Goal: Task Accomplishment & Management: Use online tool/utility

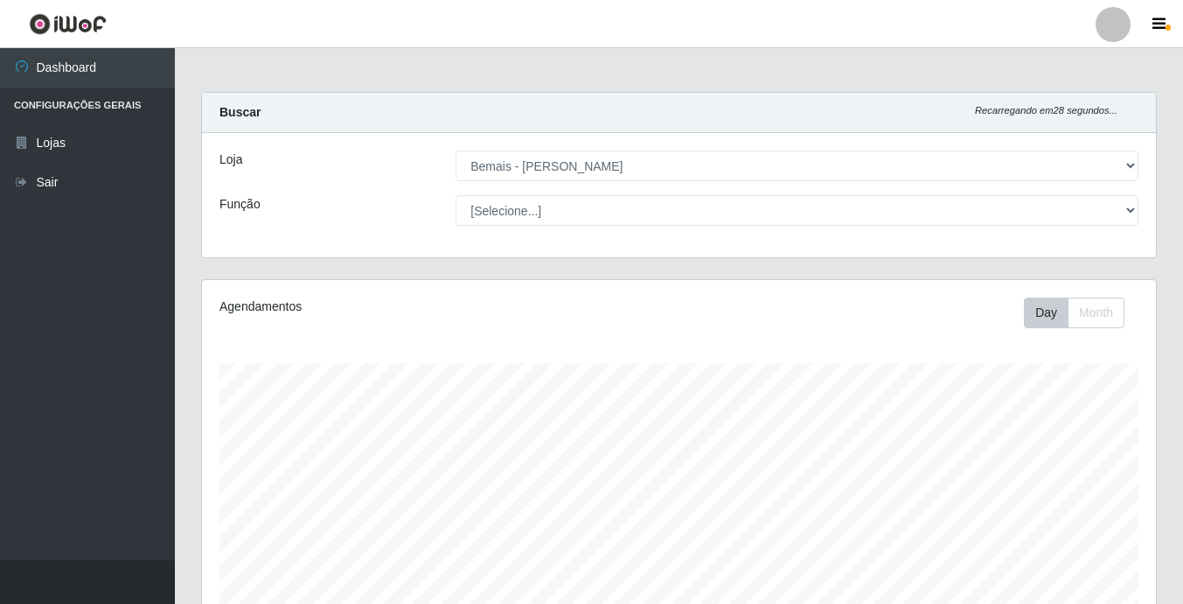
select select "230"
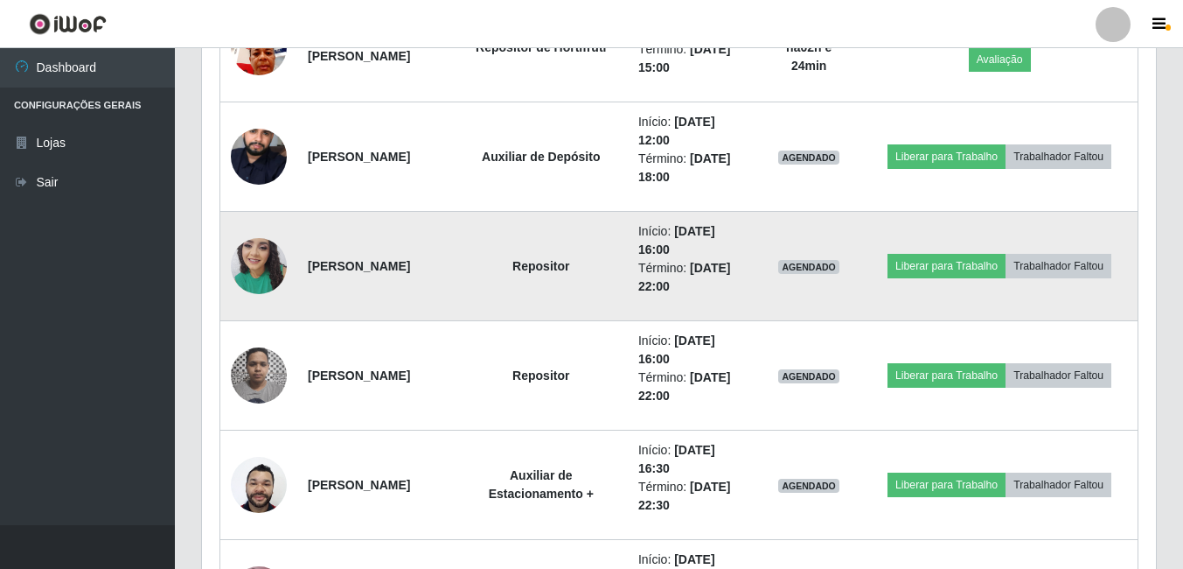
scroll to position [1137, 0]
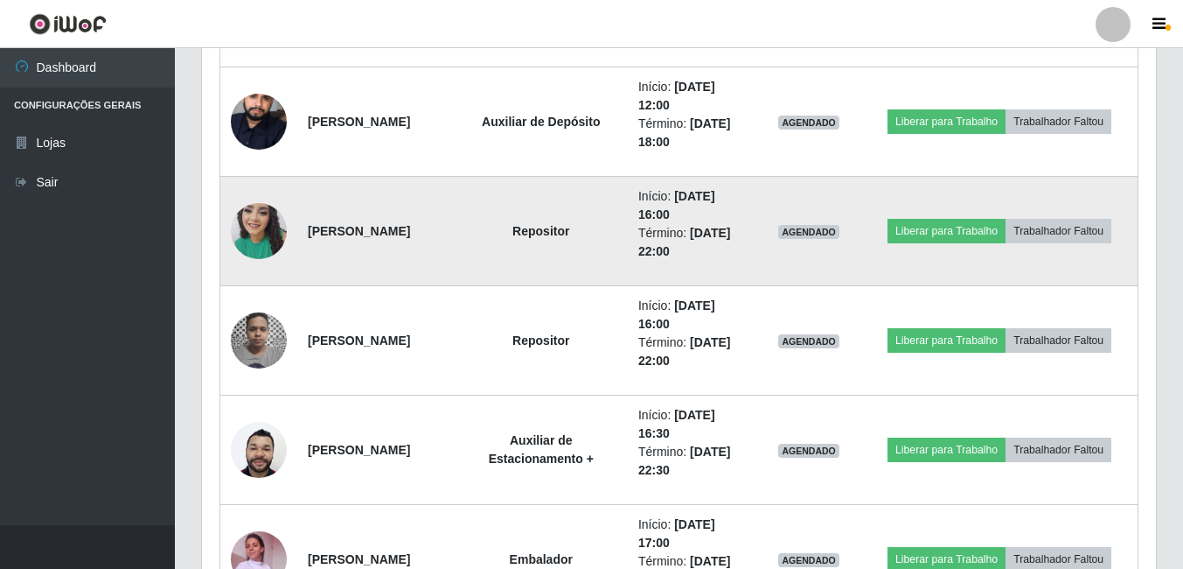
click at [247, 246] on img at bounding box center [259, 230] width 56 height 74
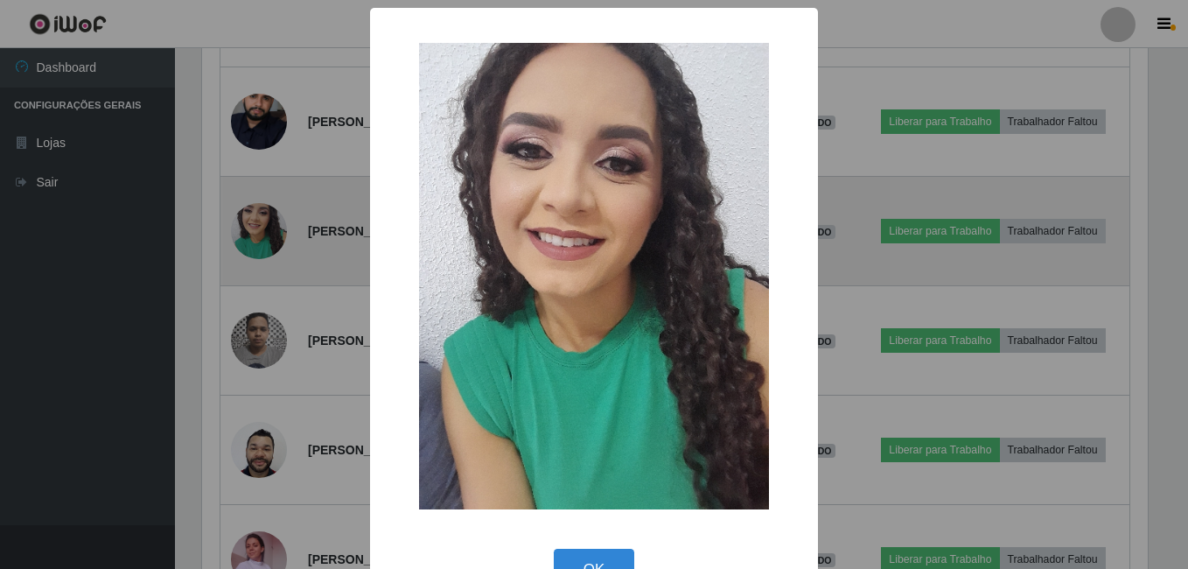
click at [247, 246] on div "× OK Cancel" at bounding box center [594, 284] width 1188 height 569
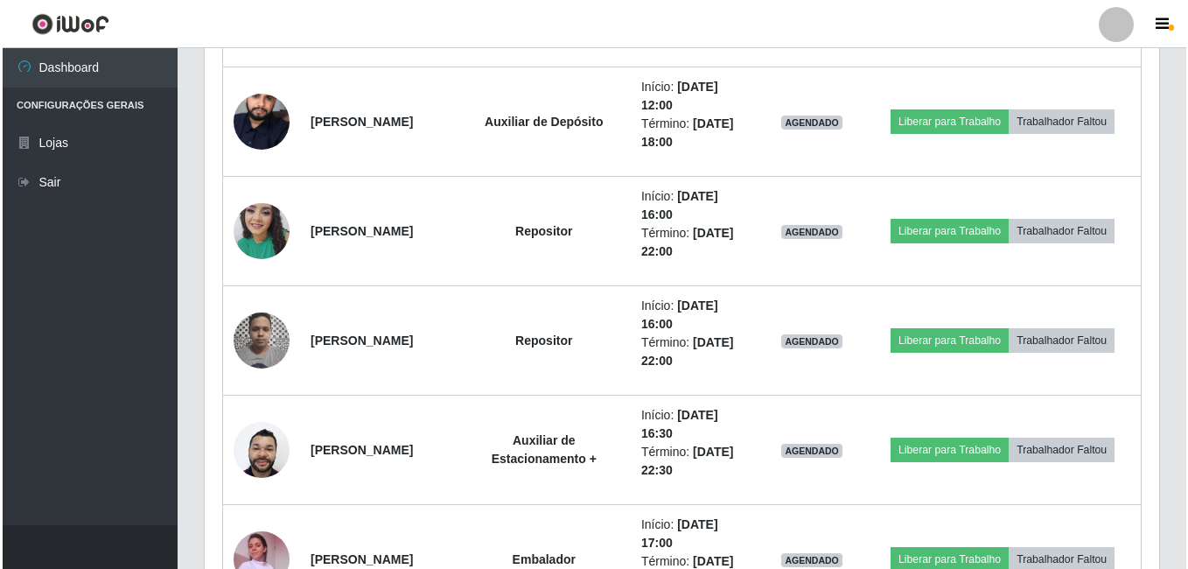
scroll to position [363, 954]
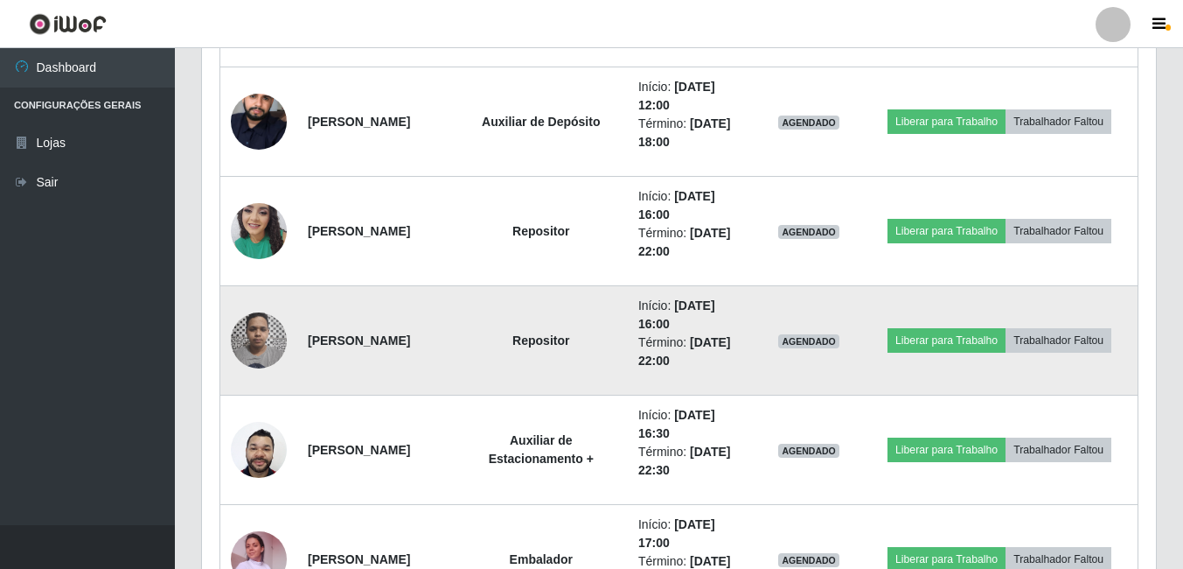
click at [252, 359] on img at bounding box center [259, 340] width 56 height 74
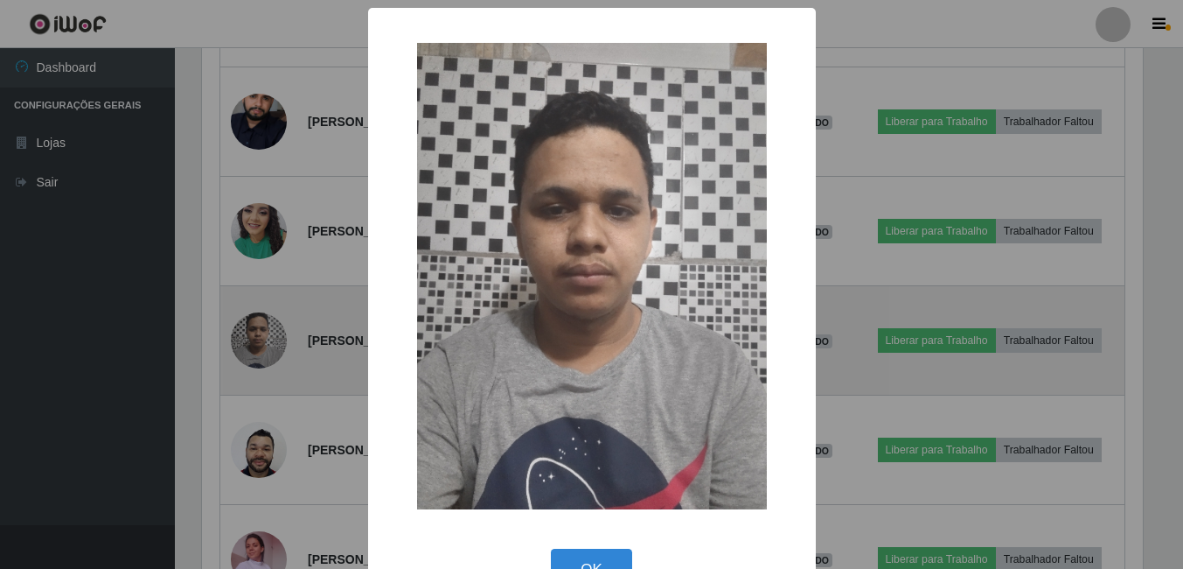
scroll to position [363, 946]
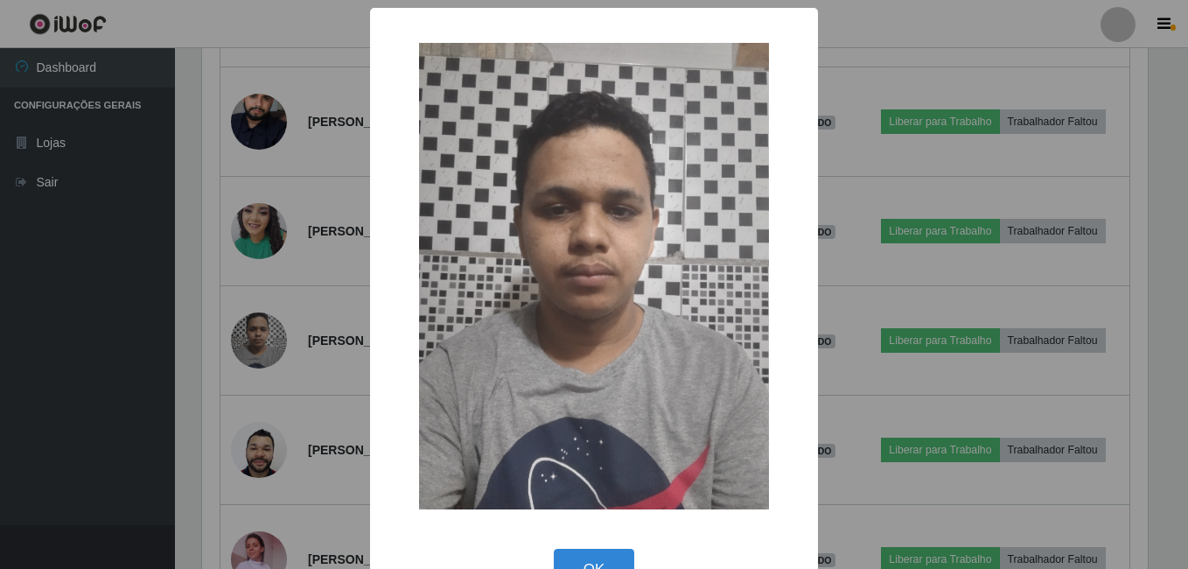
click at [264, 332] on div "× OK Cancel" at bounding box center [594, 284] width 1188 height 569
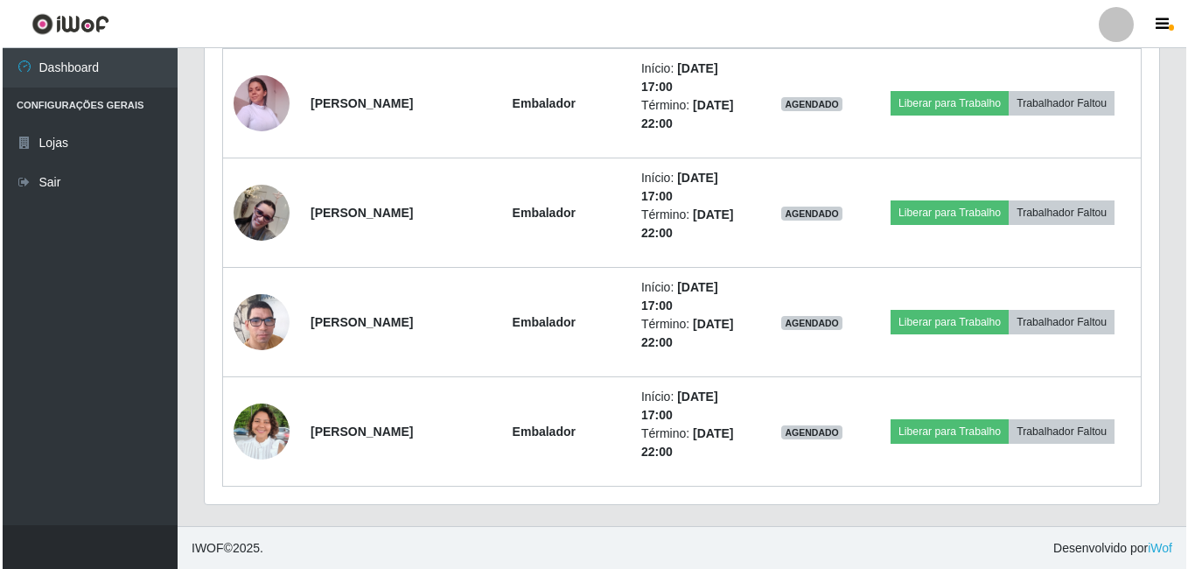
scroll to position [1594, 0]
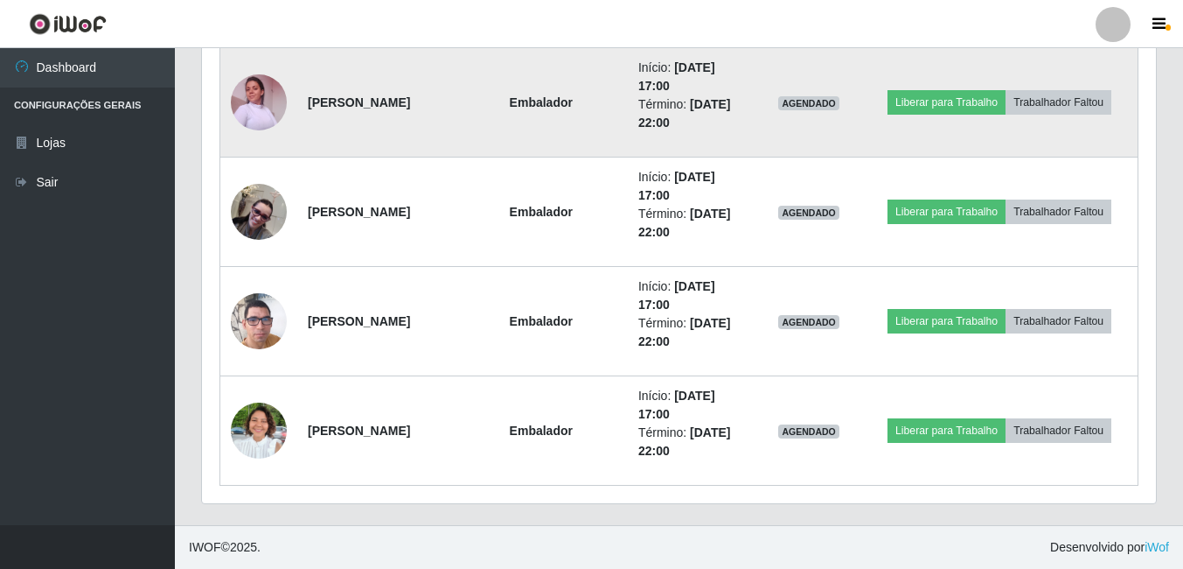
click at [253, 93] on img at bounding box center [259, 102] width 56 height 74
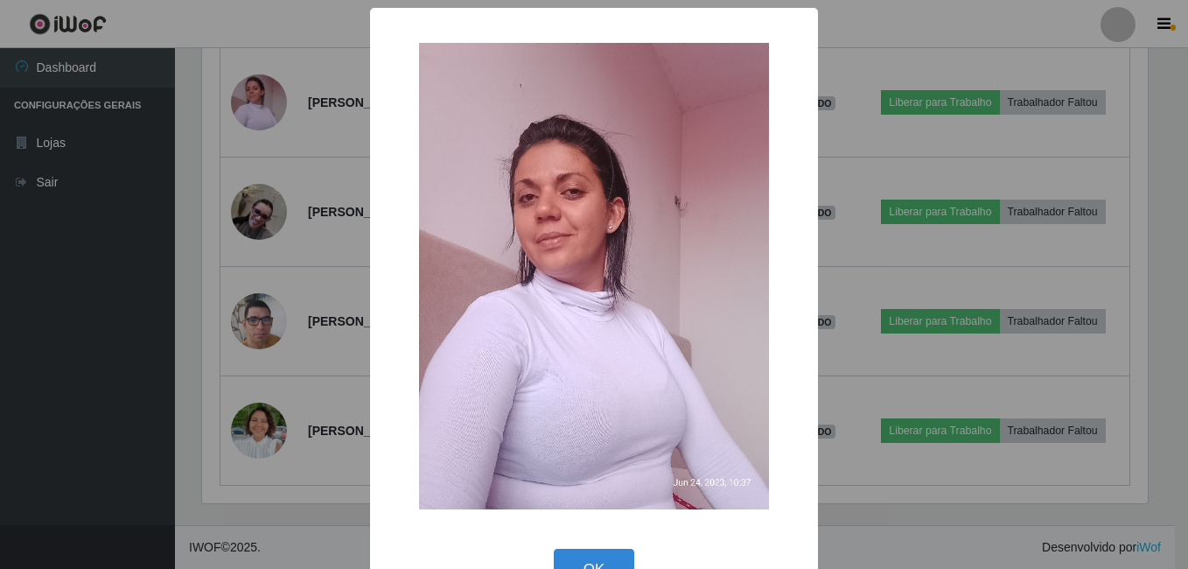
click at [297, 188] on div "× OK Cancel" at bounding box center [594, 284] width 1188 height 569
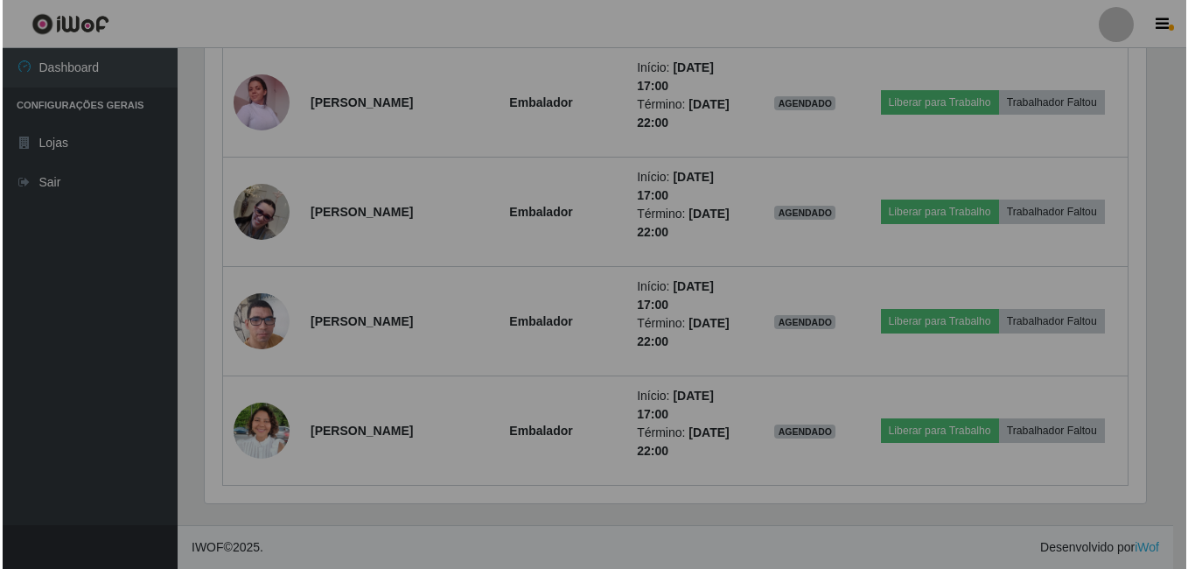
scroll to position [363, 954]
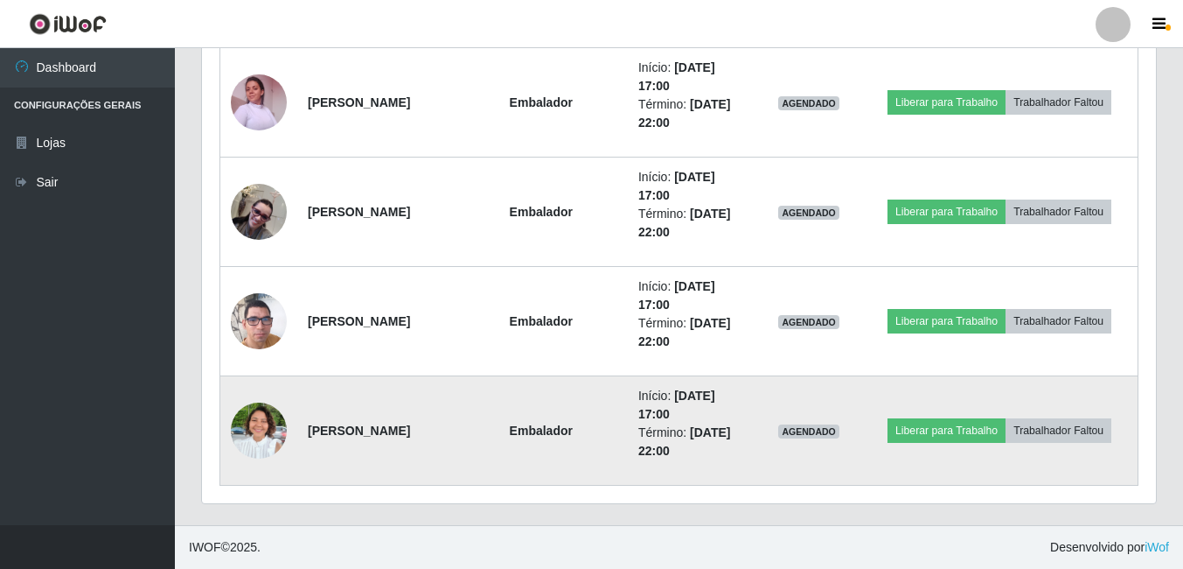
click at [272, 427] on img at bounding box center [259, 430] width 56 height 75
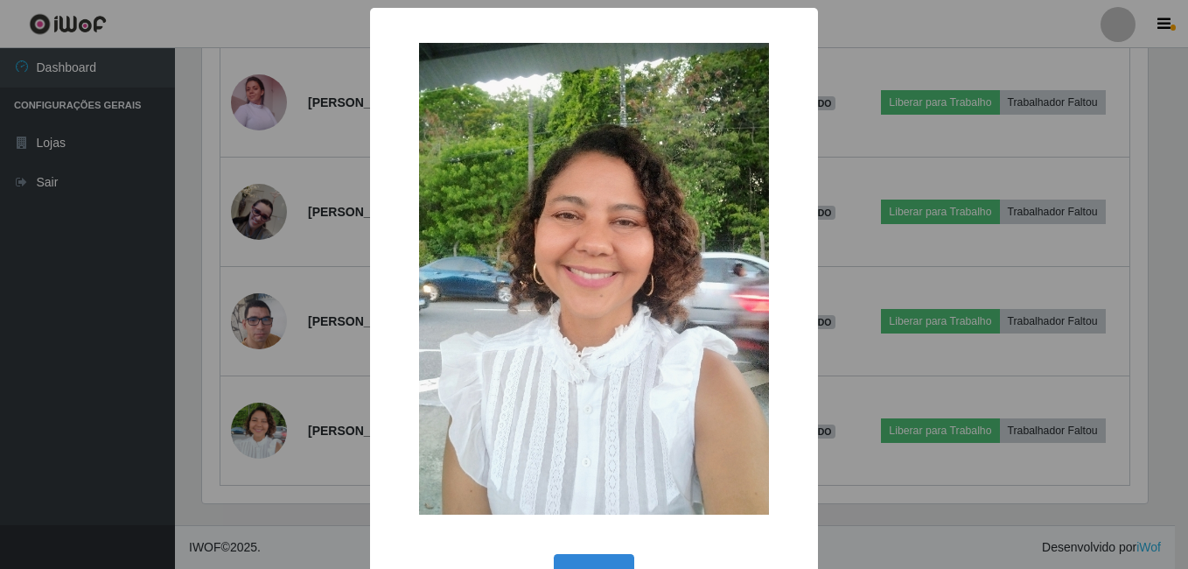
click at [272, 273] on div "× OK Cancel" at bounding box center [594, 284] width 1188 height 569
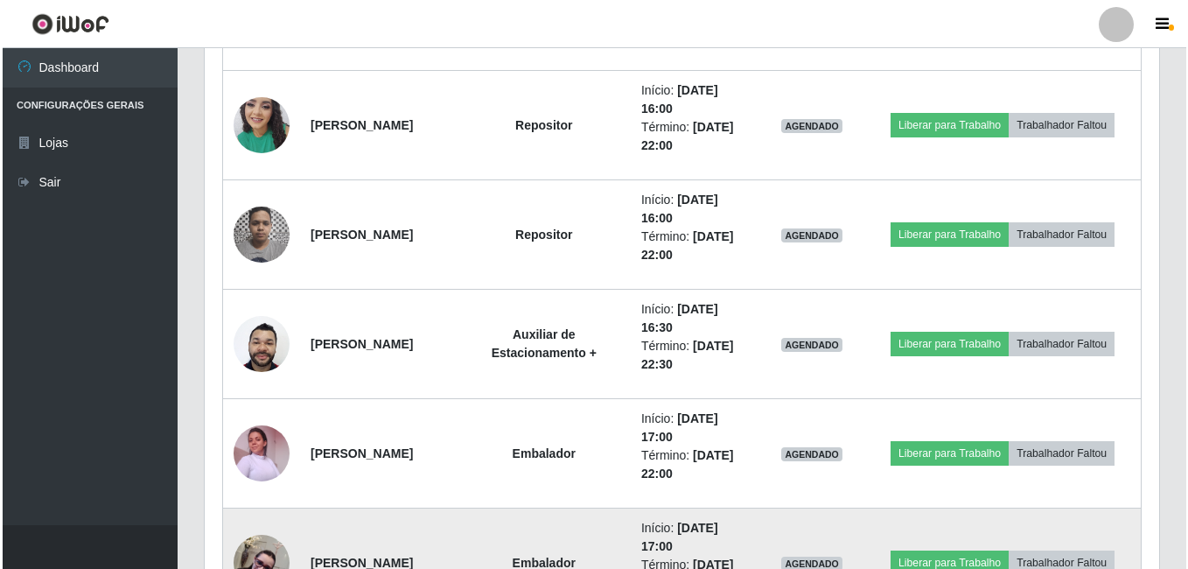
scroll to position [1069, 0]
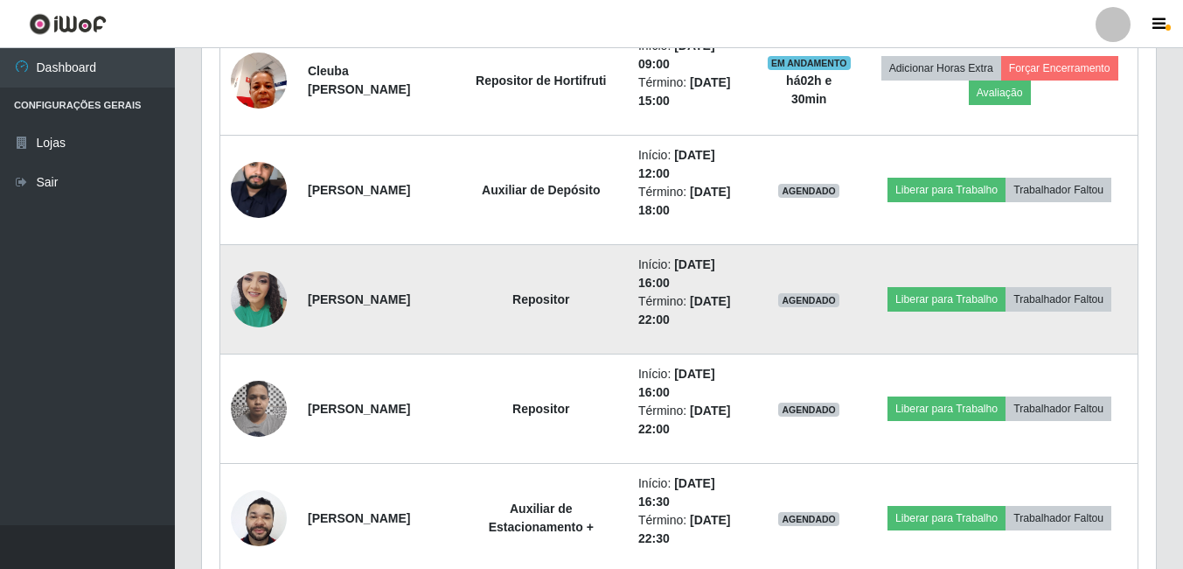
click at [255, 284] on img at bounding box center [259, 299] width 56 height 74
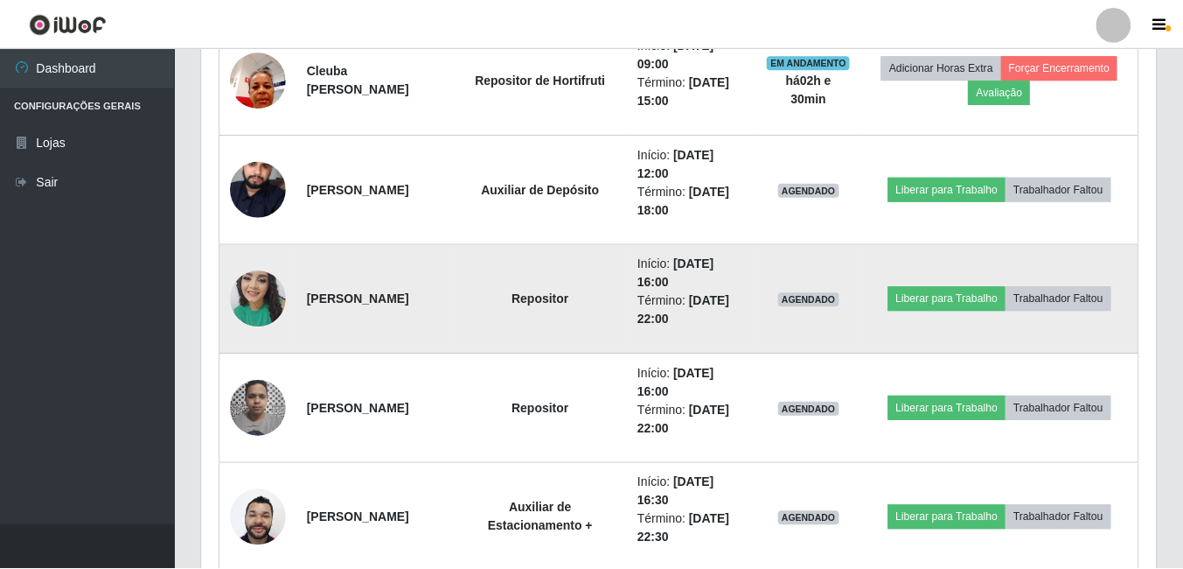
scroll to position [363, 946]
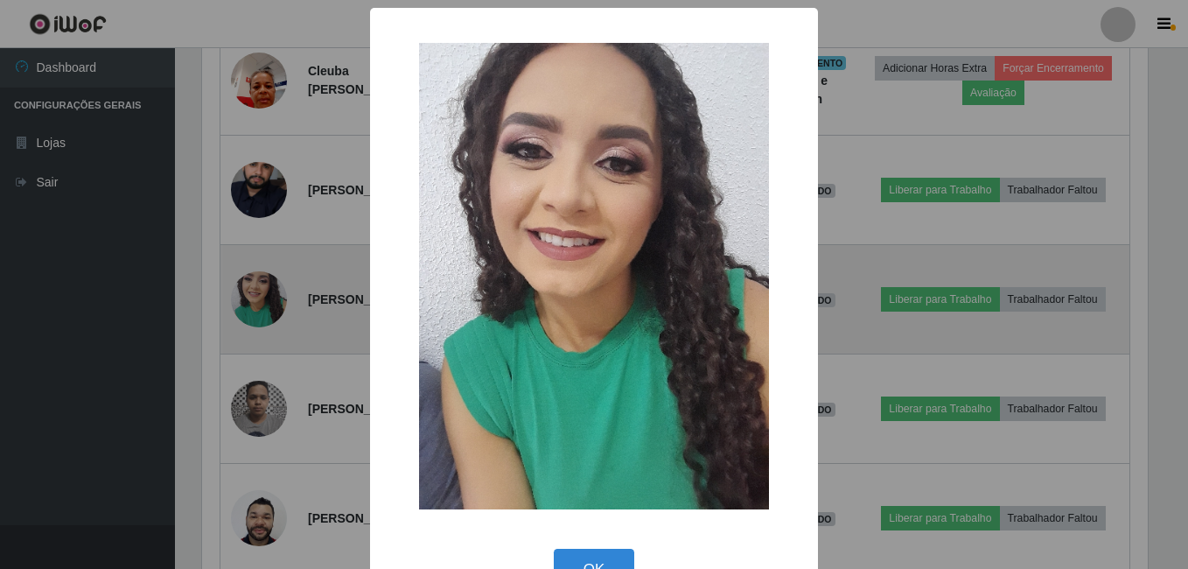
click at [255, 284] on div "× OK Cancel" at bounding box center [594, 284] width 1188 height 569
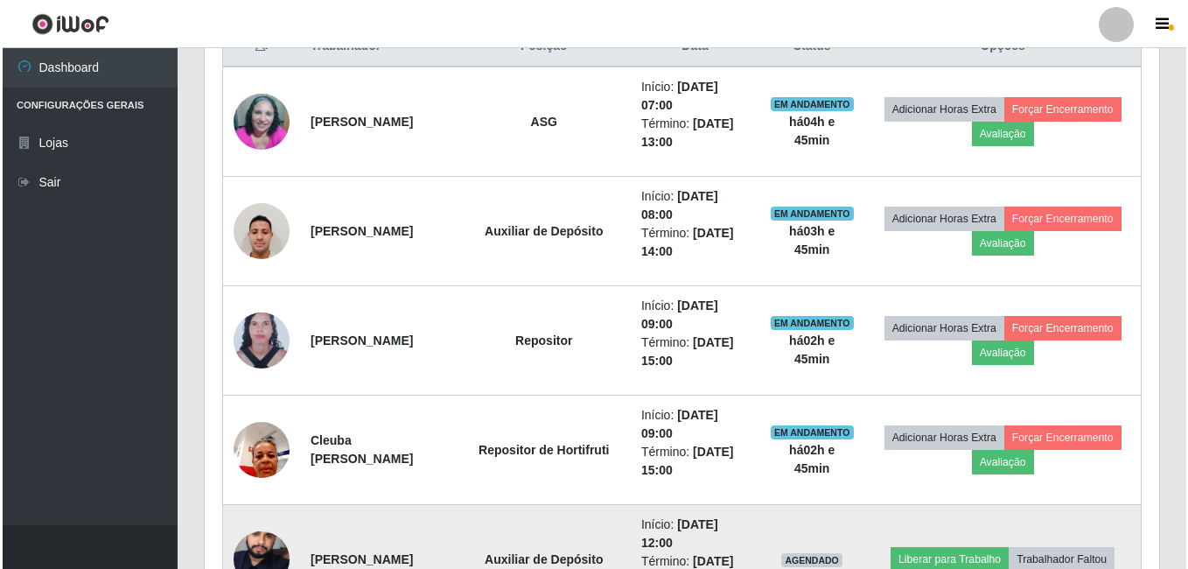
scroll to position [962, 0]
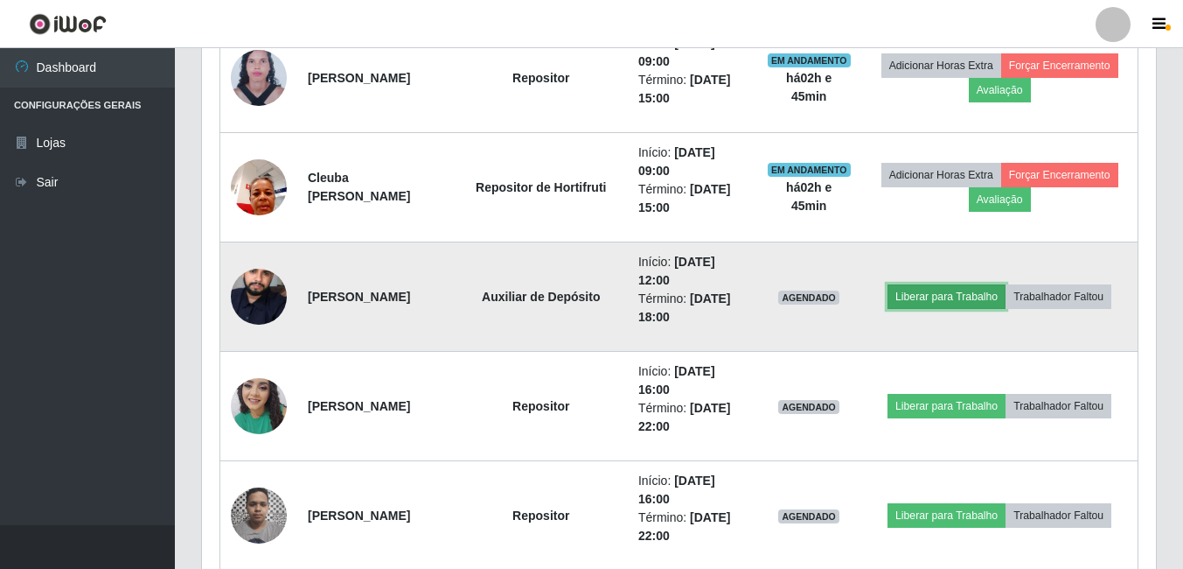
click at [951, 291] on button "Liberar para Trabalho" at bounding box center [947, 296] width 118 height 24
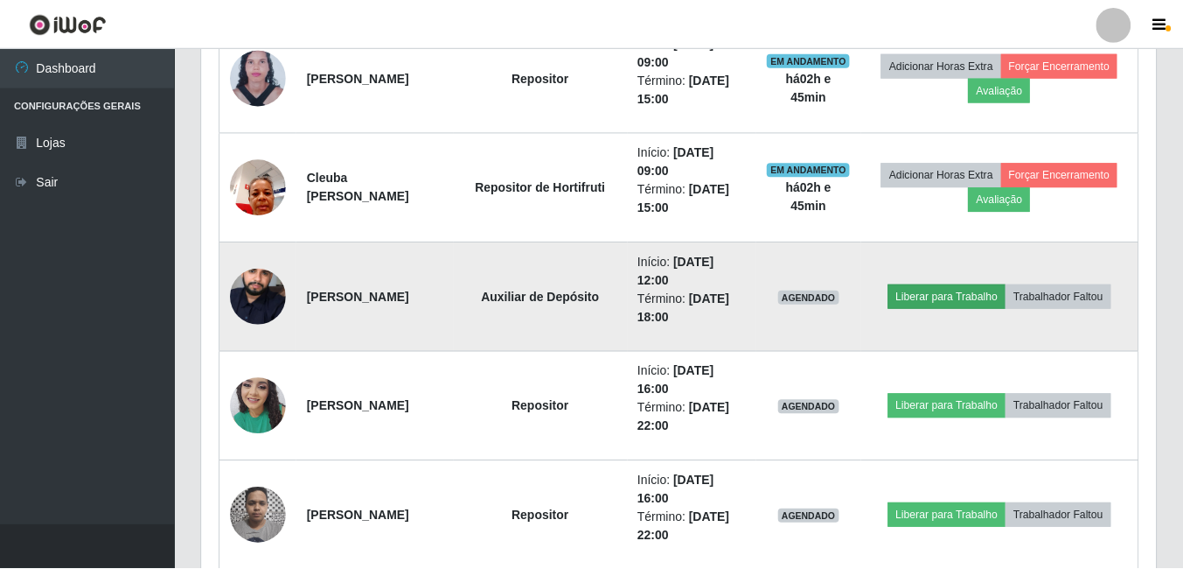
scroll to position [363, 946]
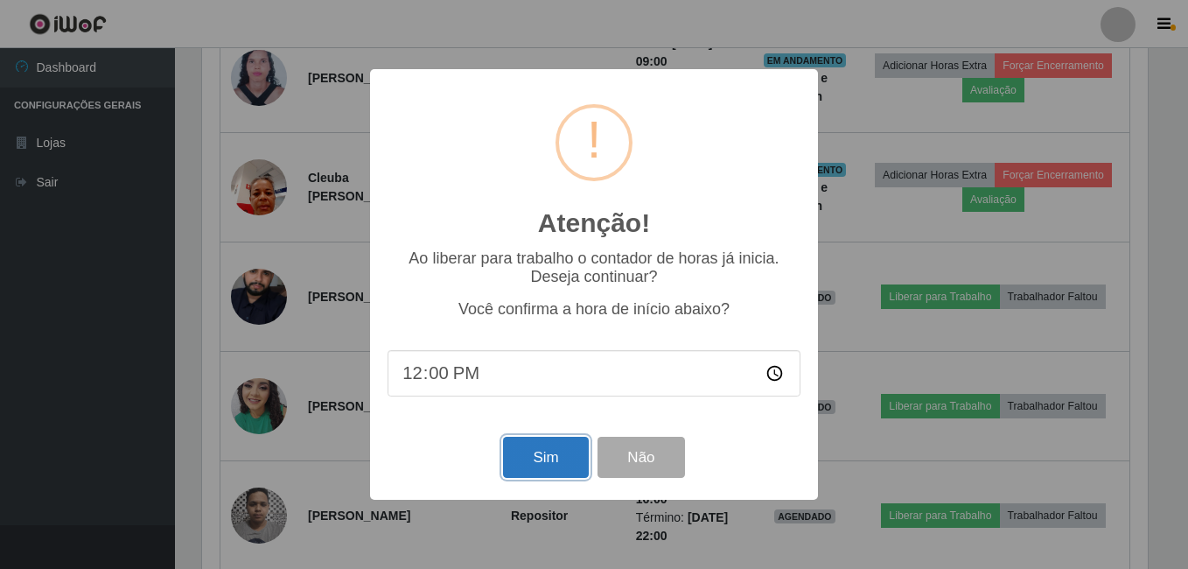
click at [549, 454] on button "Sim" at bounding box center [545, 456] width 85 height 41
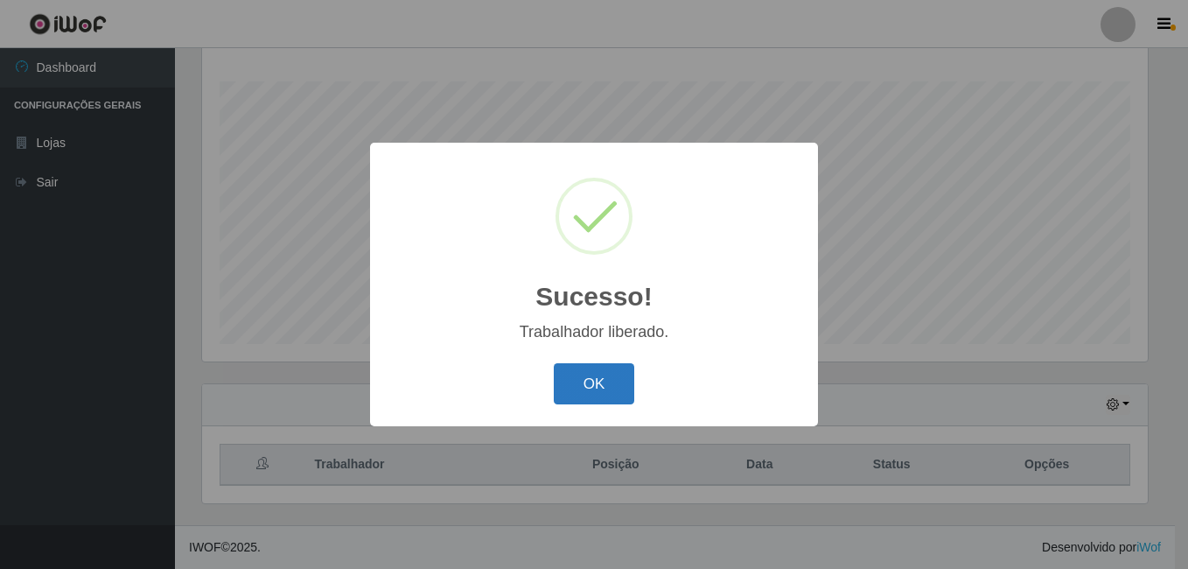
click at [574, 384] on button "OK" at bounding box center [594, 383] width 81 height 41
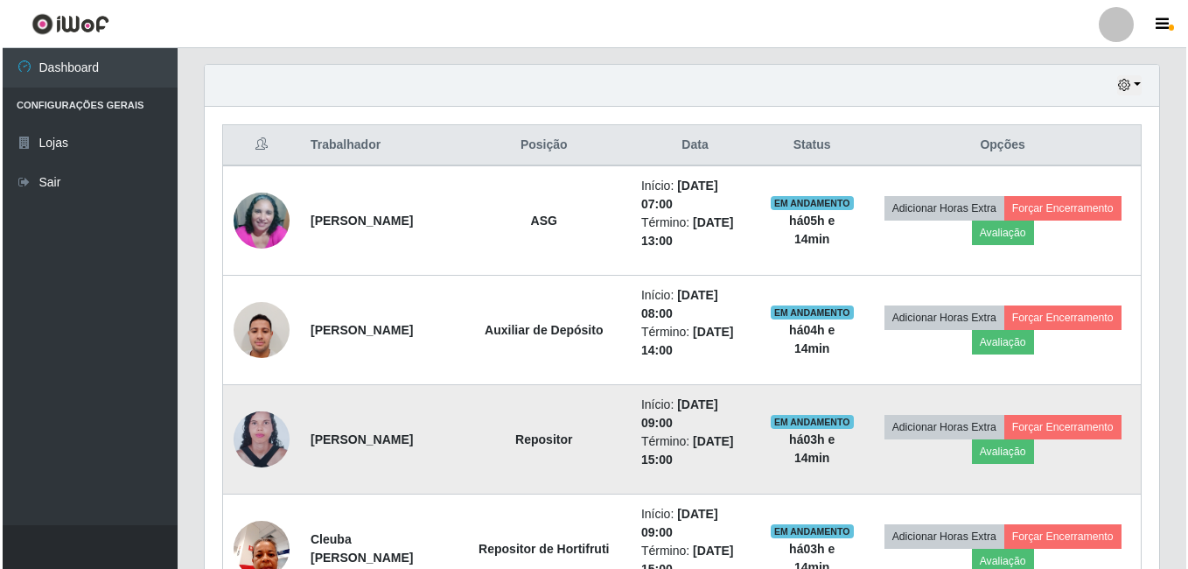
scroll to position [632, 0]
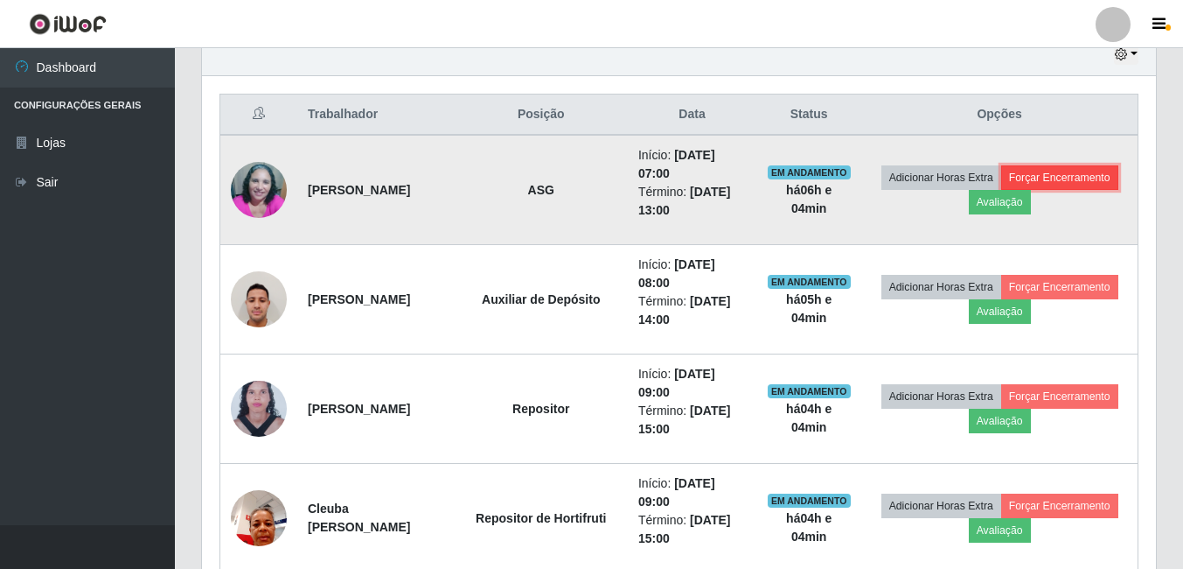
click at [1002, 190] on button "Forçar Encerramento" at bounding box center [1060, 177] width 117 height 24
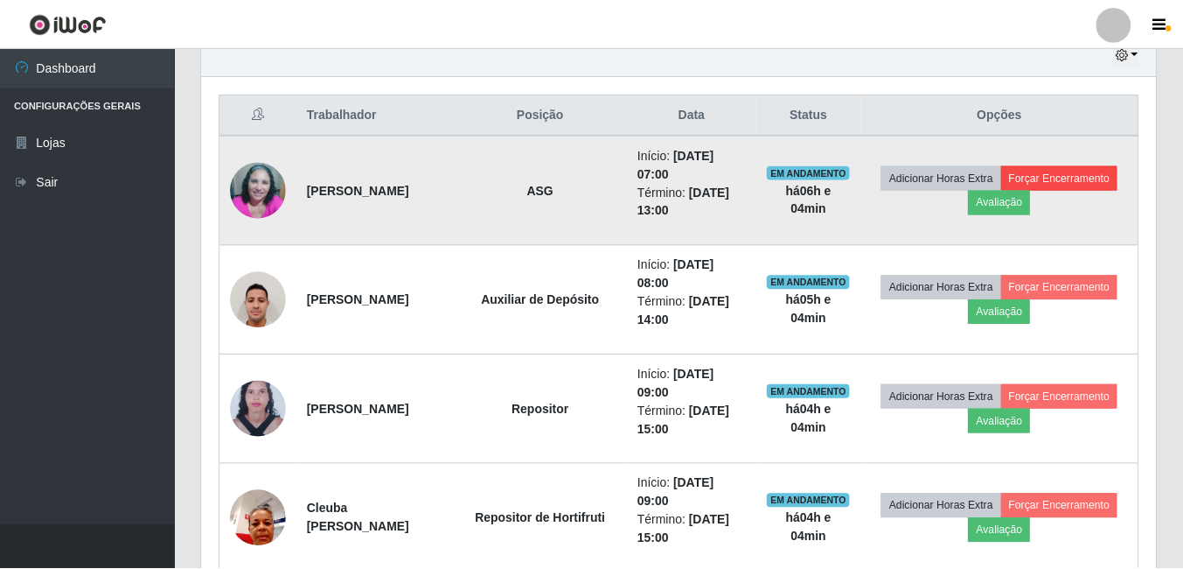
scroll to position [363, 946]
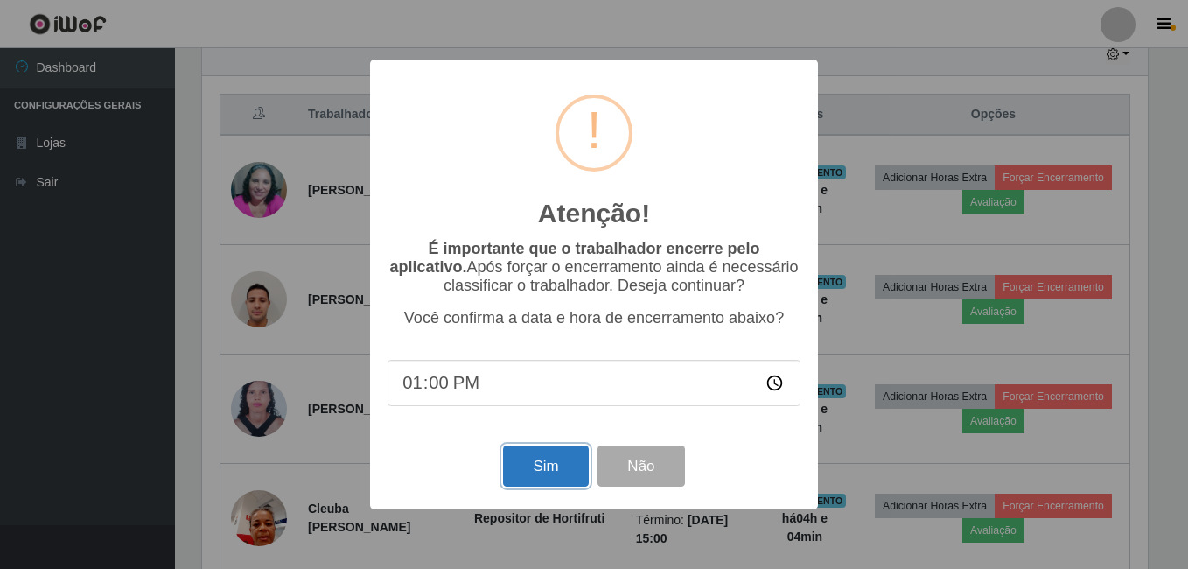
click at [534, 464] on button "Sim" at bounding box center [545, 465] width 85 height 41
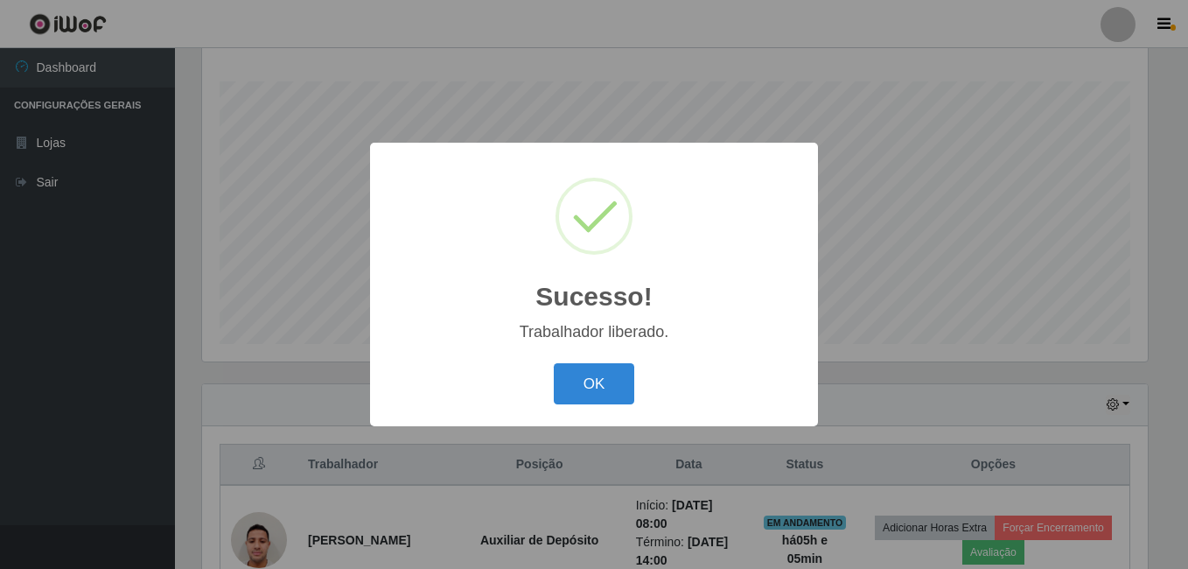
click at [554, 363] on button "OK" at bounding box center [594, 383] width 81 height 41
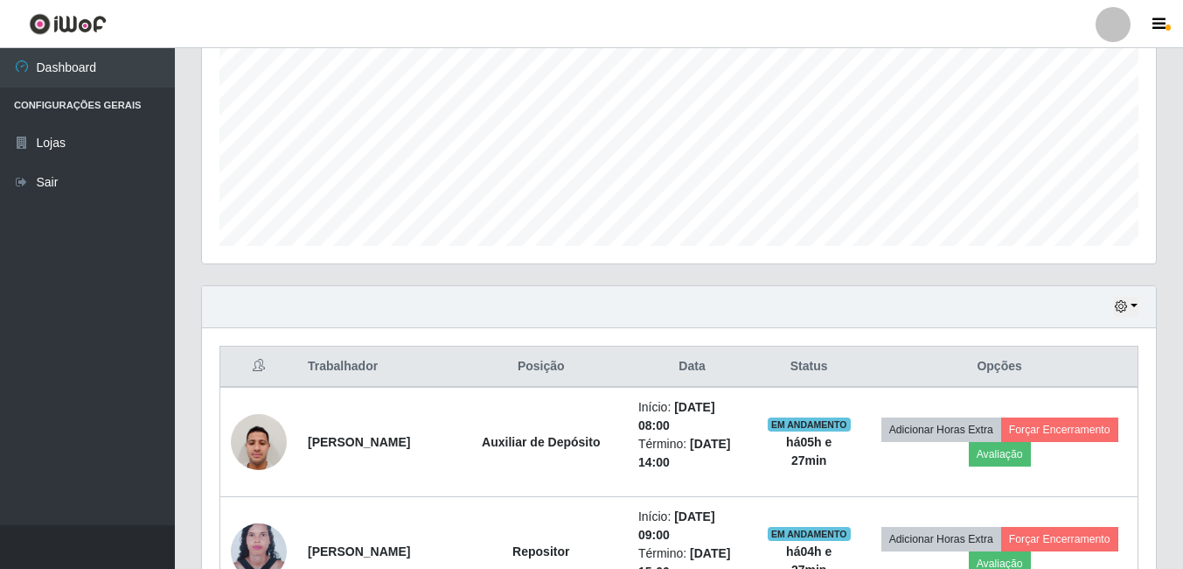
scroll to position [544, 0]
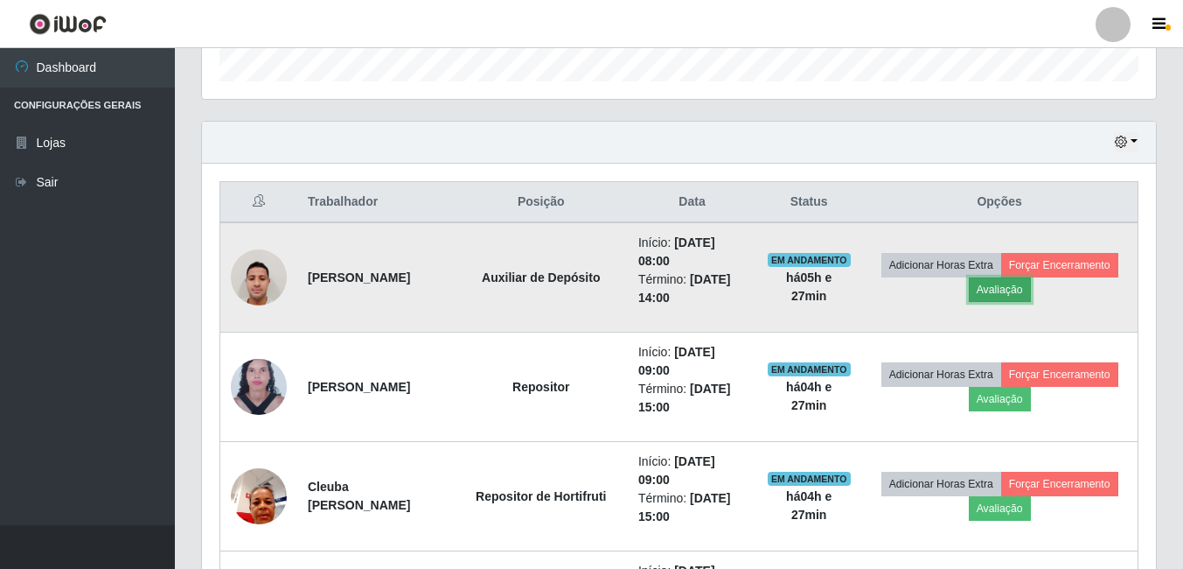
click at [1031, 290] on button "Avaliação" at bounding box center [1000, 289] width 62 height 24
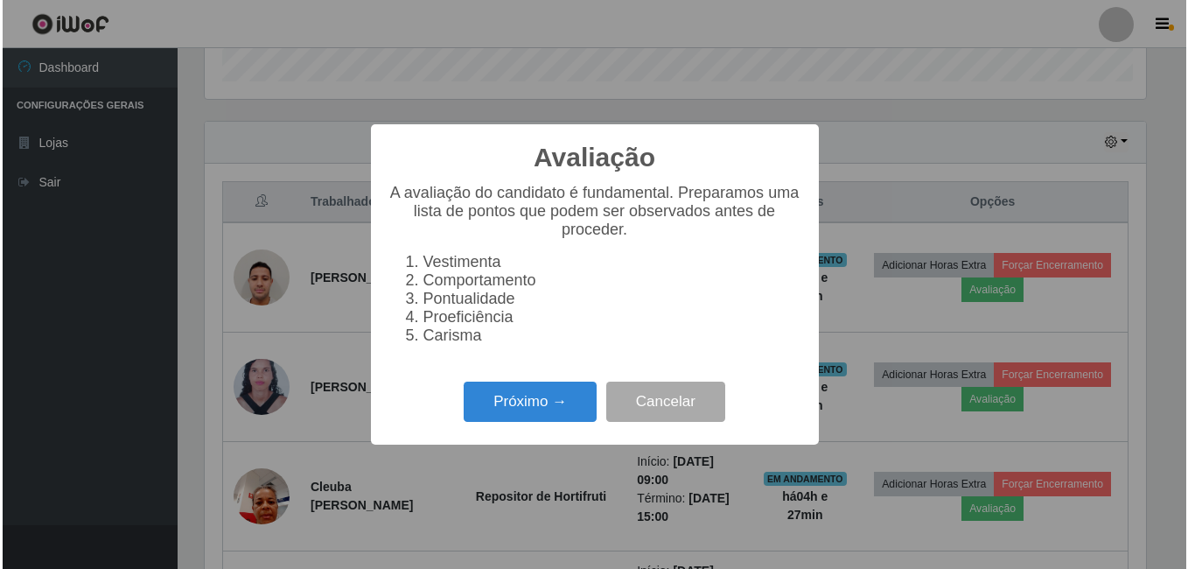
scroll to position [363, 946]
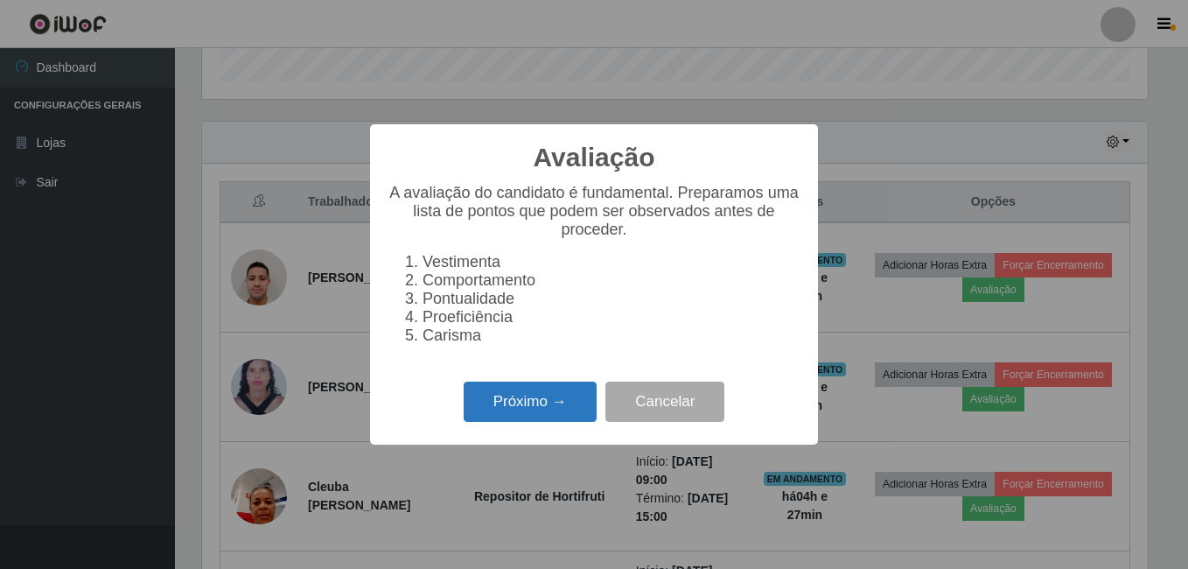
click at [485, 407] on button "Próximo →" at bounding box center [530, 401] width 133 height 41
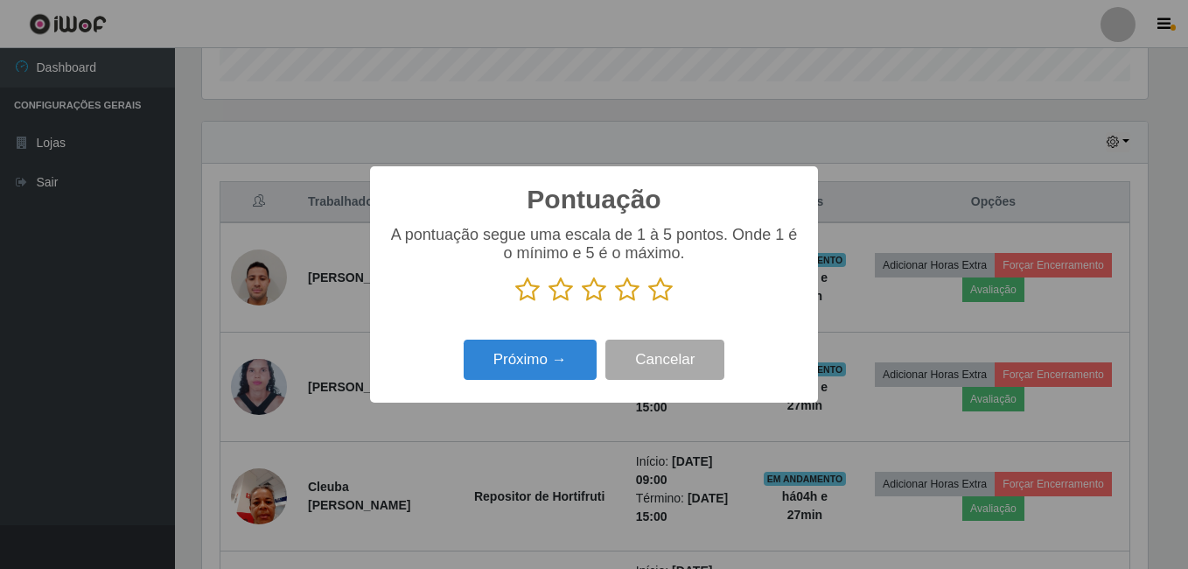
scroll to position [874347, 873765]
click at [669, 295] on icon at bounding box center [660, 289] width 24 height 26
click at [648, 303] on input "radio" at bounding box center [648, 303] width 0 height 0
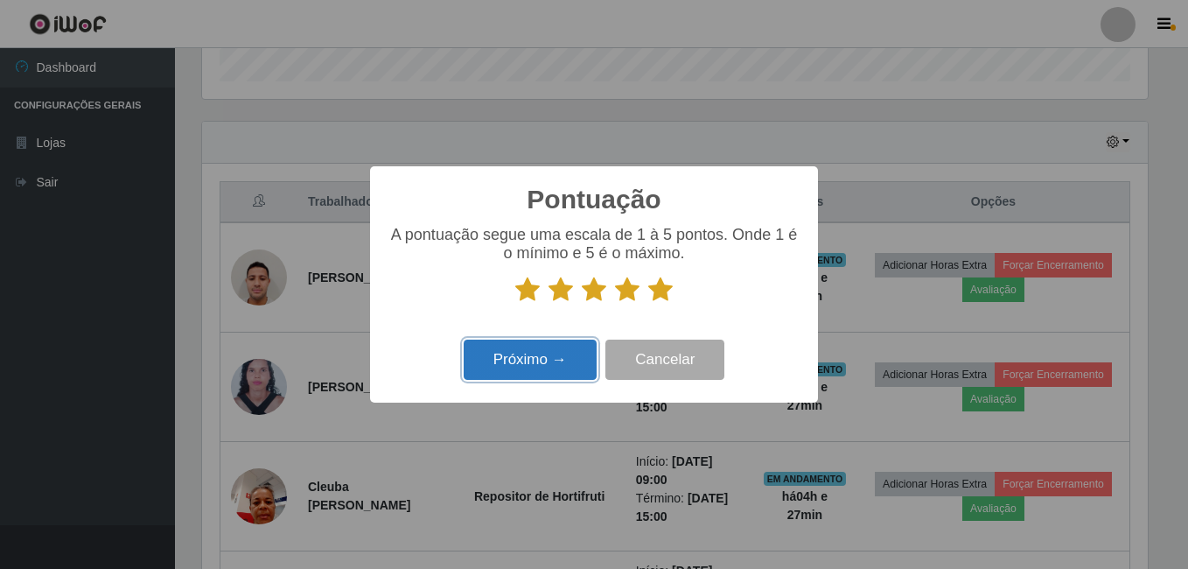
click at [589, 351] on button "Próximo →" at bounding box center [530, 359] width 133 height 41
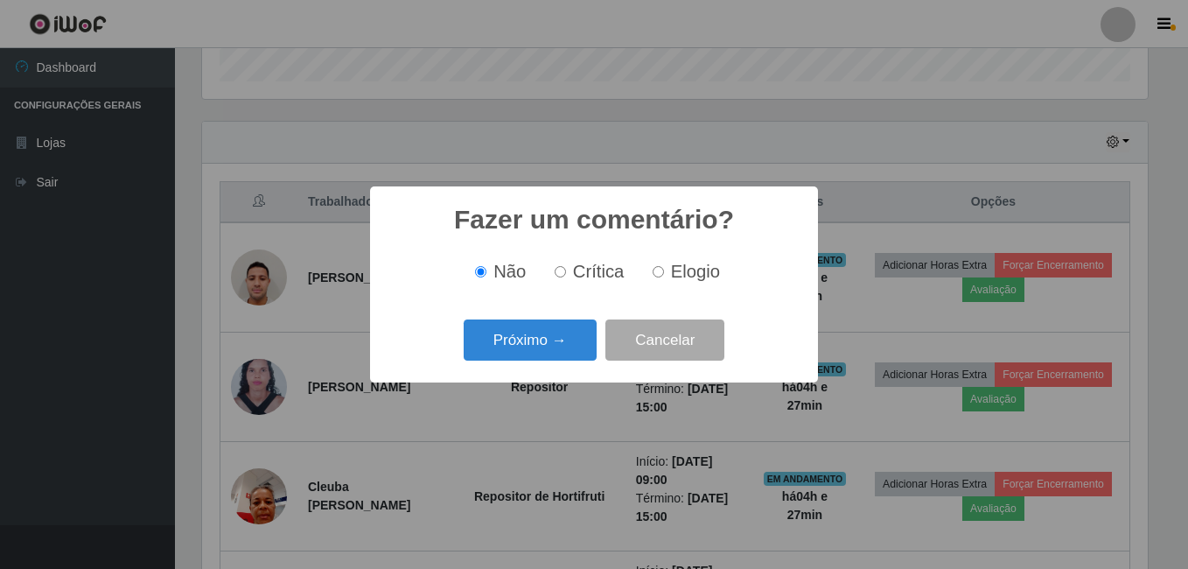
click at [589, 351] on button "Próximo →" at bounding box center [530, 339] width 133 height 41
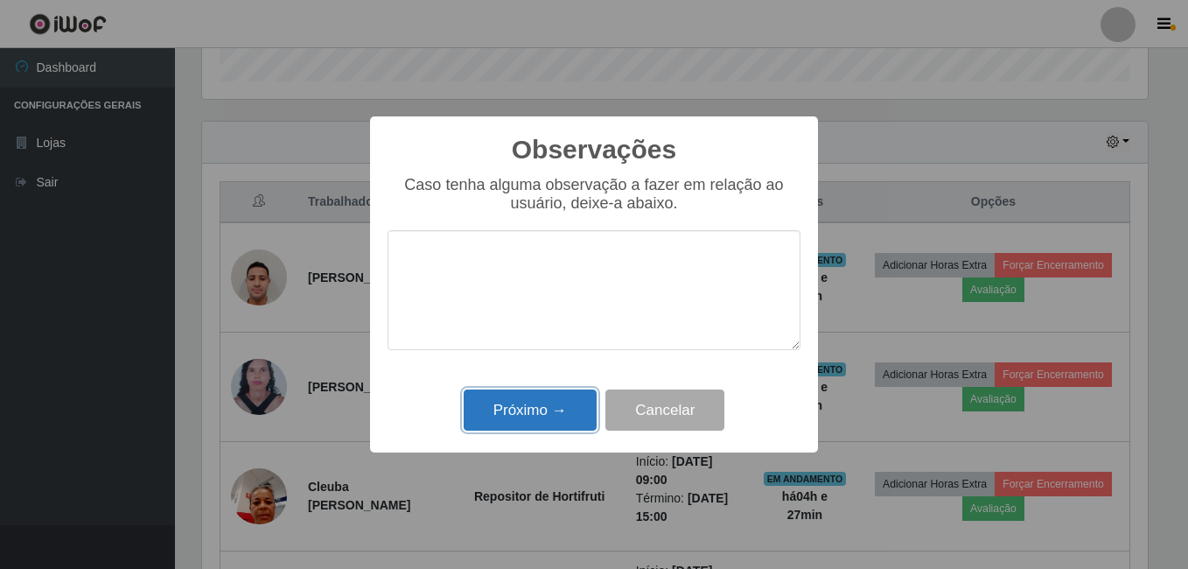
click at [535, 410] on button "Próximo →" at bounding box center [530, 409] width 133 height 41
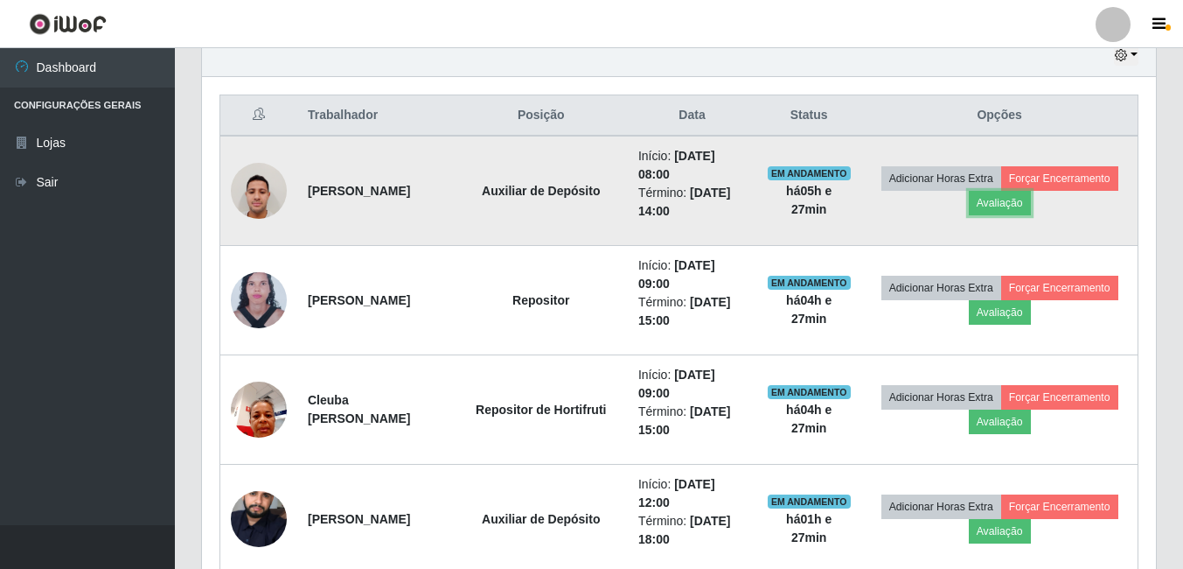
scroll to position [632, 0]
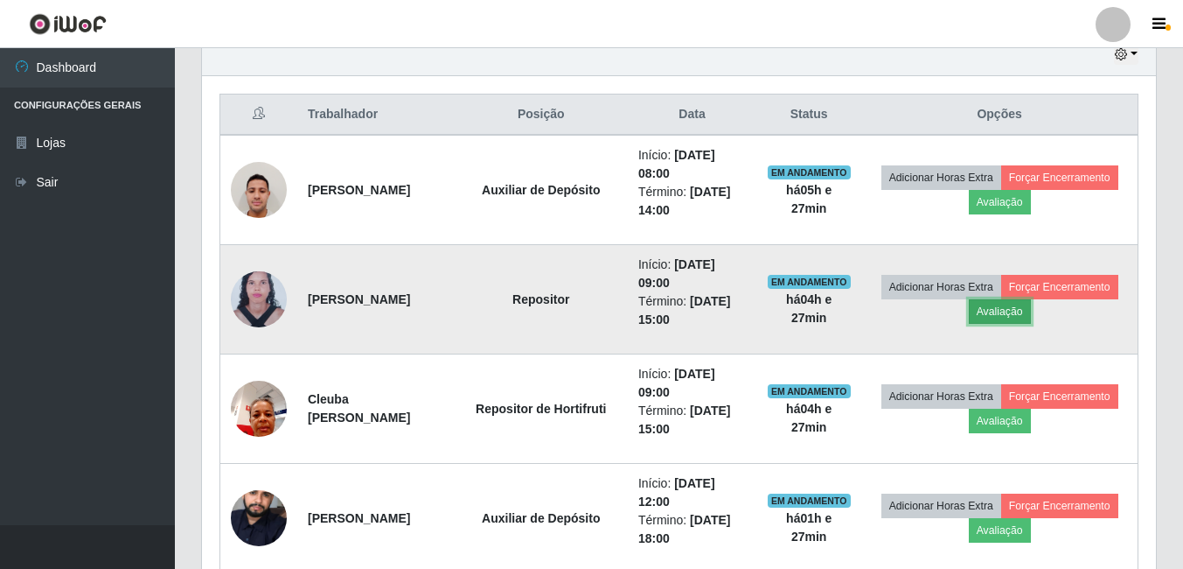
click at [1031, 305] on button "Avaliação" at bounding box center [1000, 311] width 62 height 24
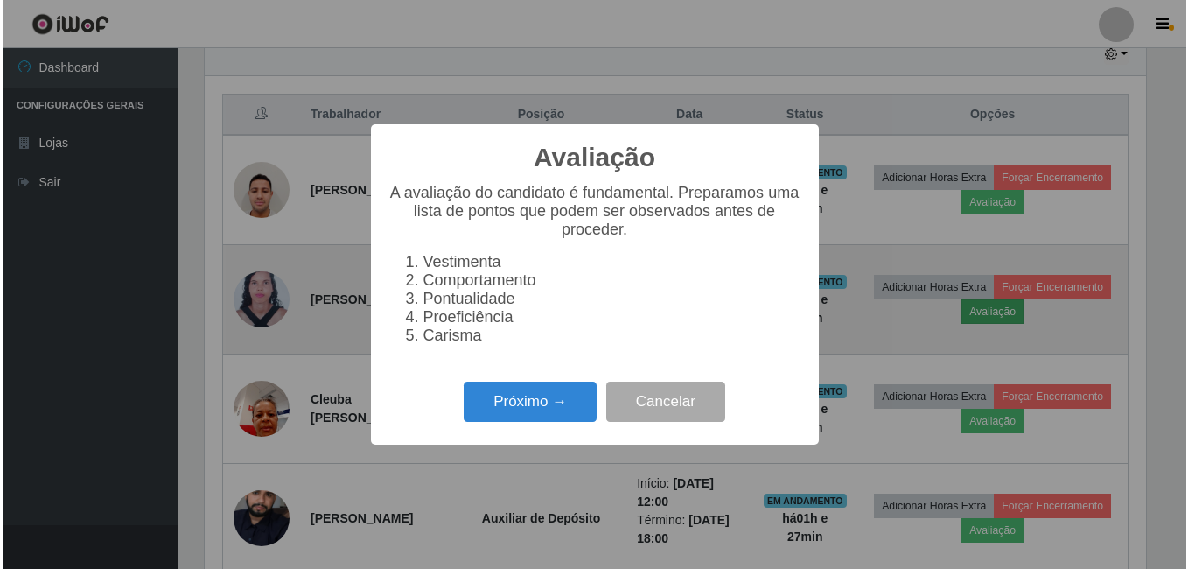
scroll to position [363, 946]
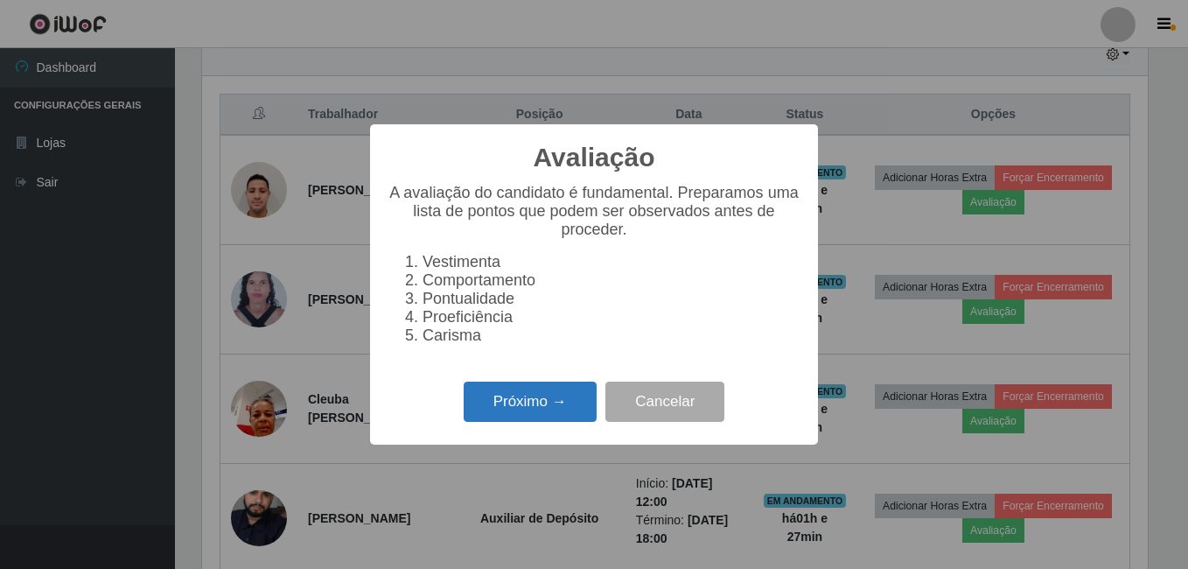
click at [561, 414] on button "Próximo →" at bounding box center [530, 401] width 133 height 41
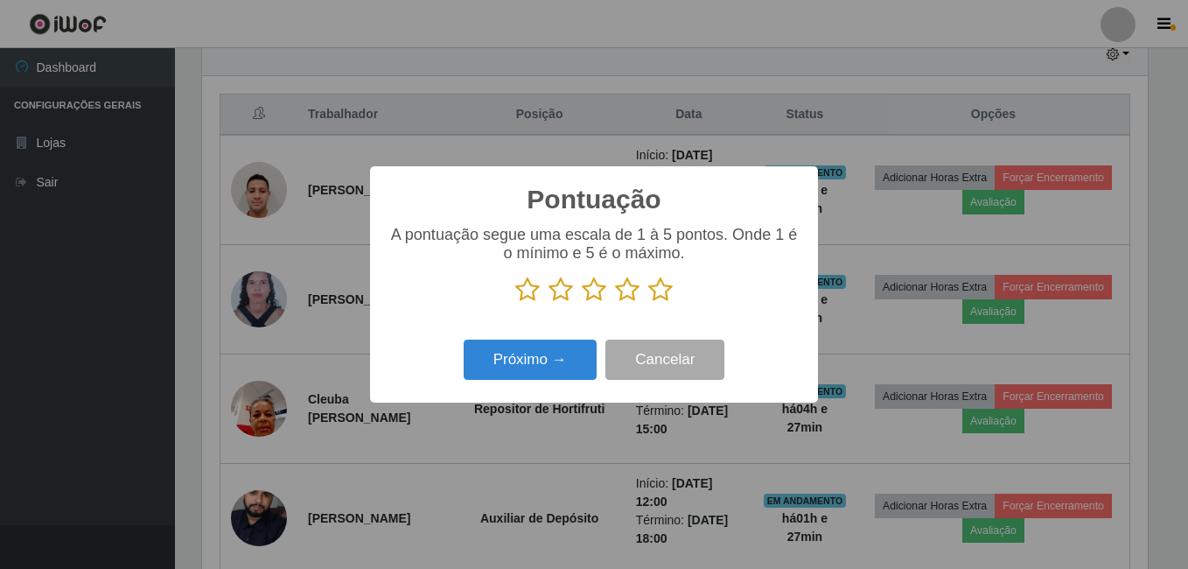
click at [654, 285] on icon at bounding box center [660, 289] width 24 height 26
click at [648, 303] on input "radio" at bounding box center [648, 303] width 0 height 0
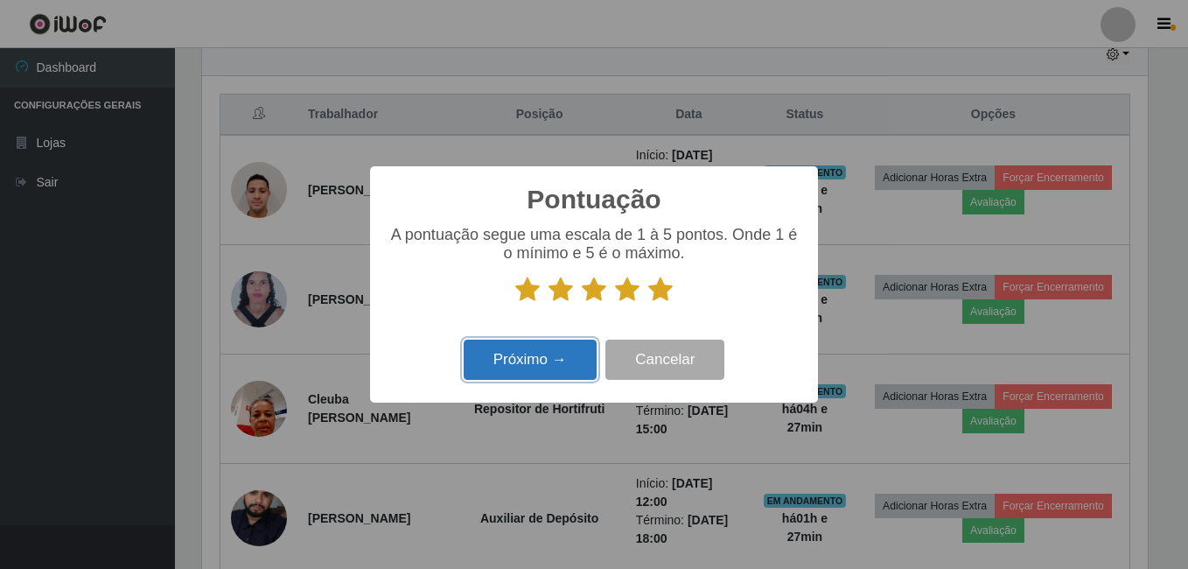
click at [514, 362] on button "Próximo →" at bounding box center [530, 359] width 133 height 41
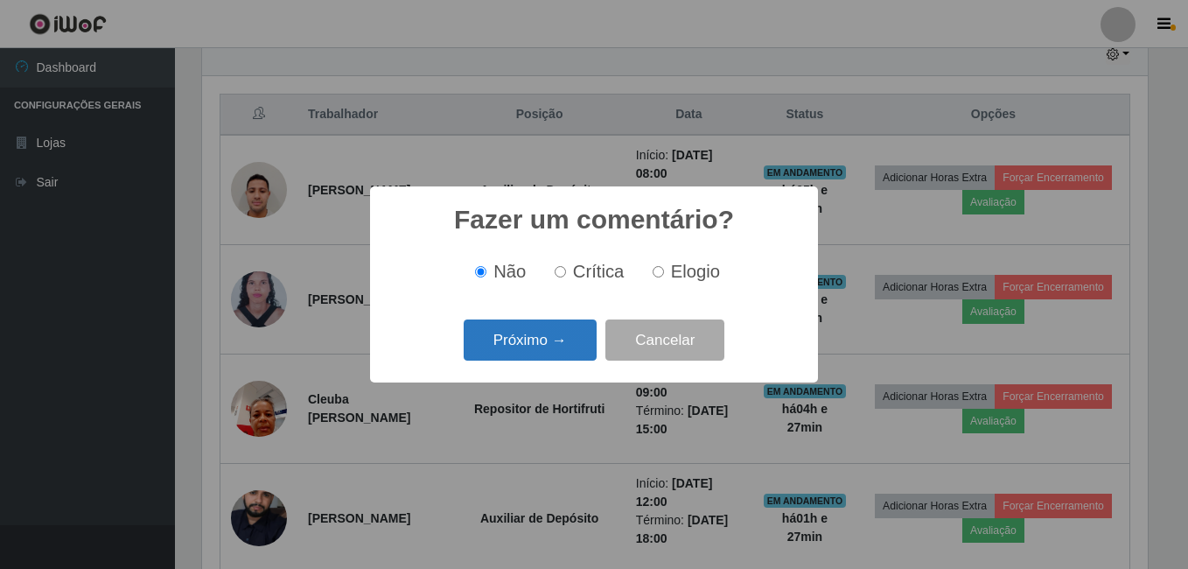
click at [552, 358] on button "Próximo →" at bounding box center [530, 339] width 133 height 41
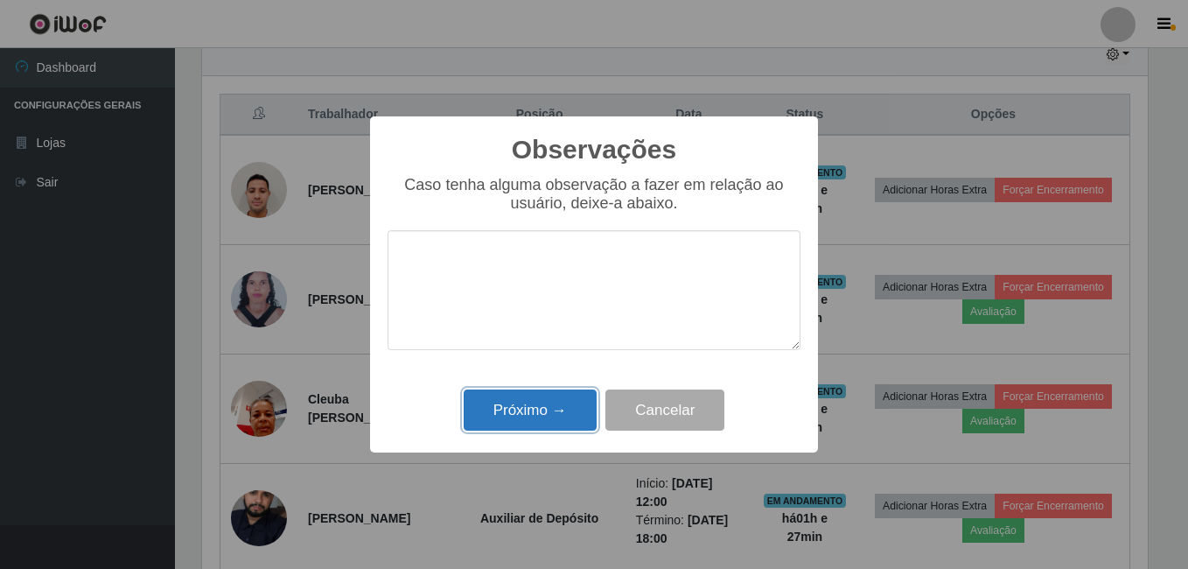
click at [545, 400] on button "Próximo →" at bounding box center [530, 409] width 133 height 41
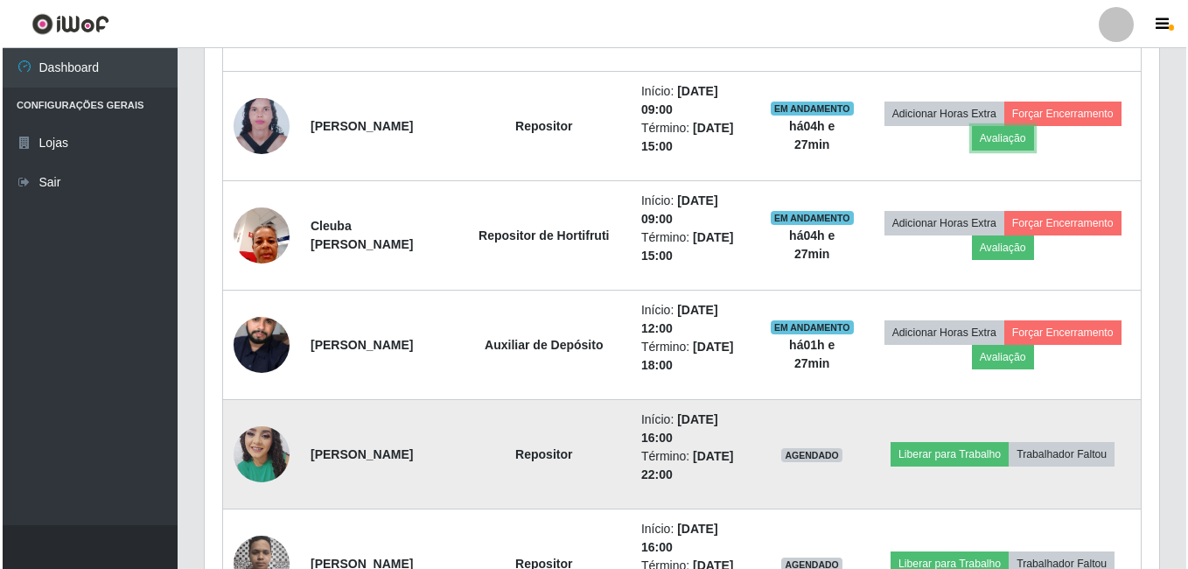
scroll to position [806, 0]
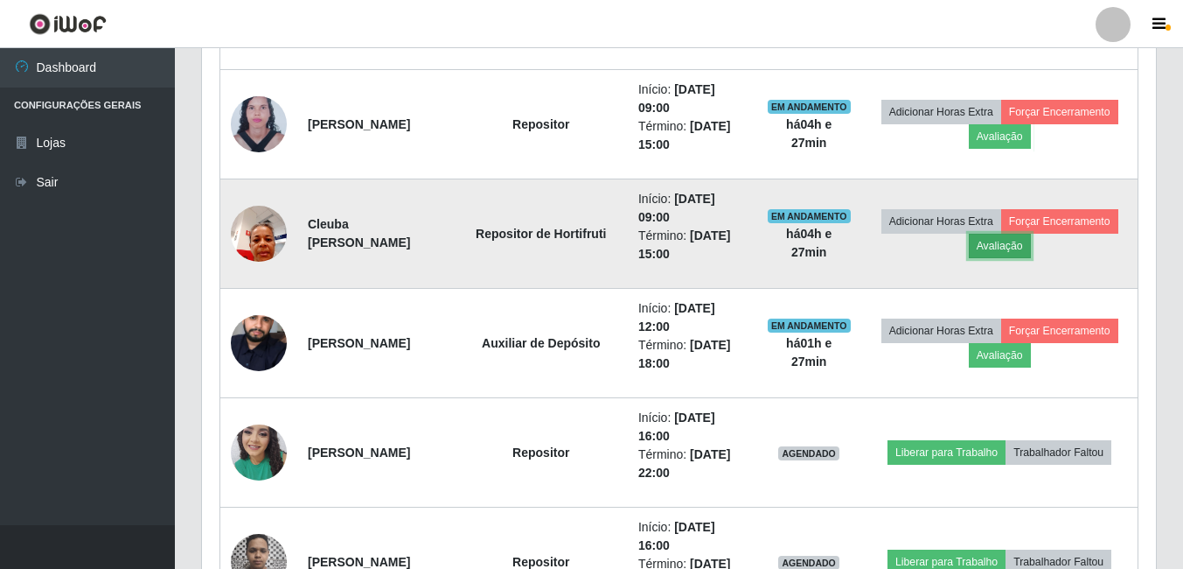
click at [1031, 251] on button "Avaliação" at bounding box center [1000, 246] width 62 height 24
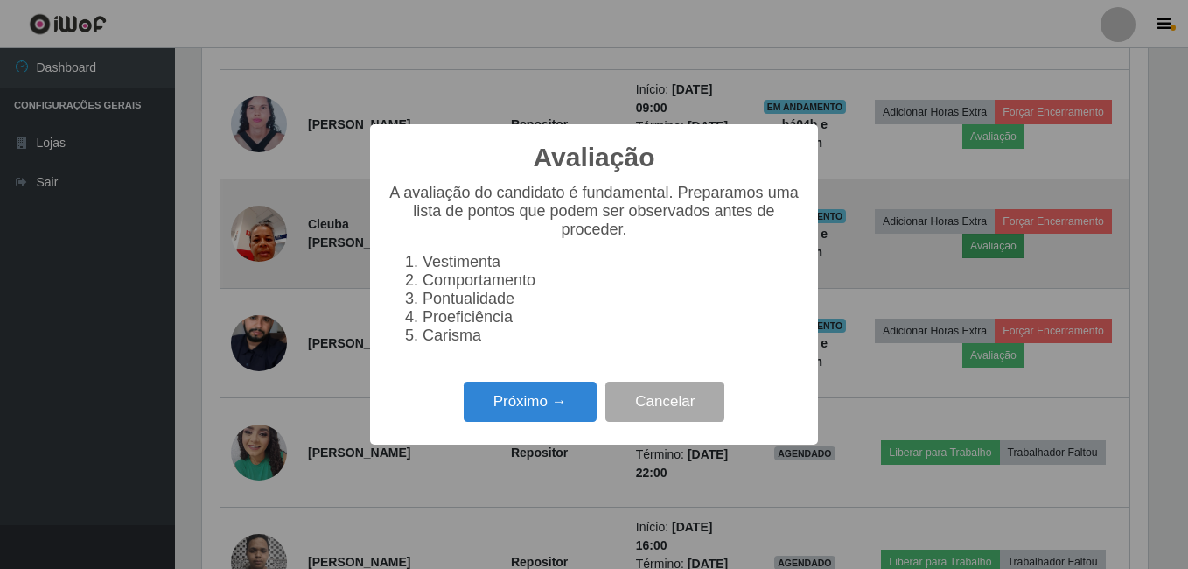
scroll to position [363, 946]
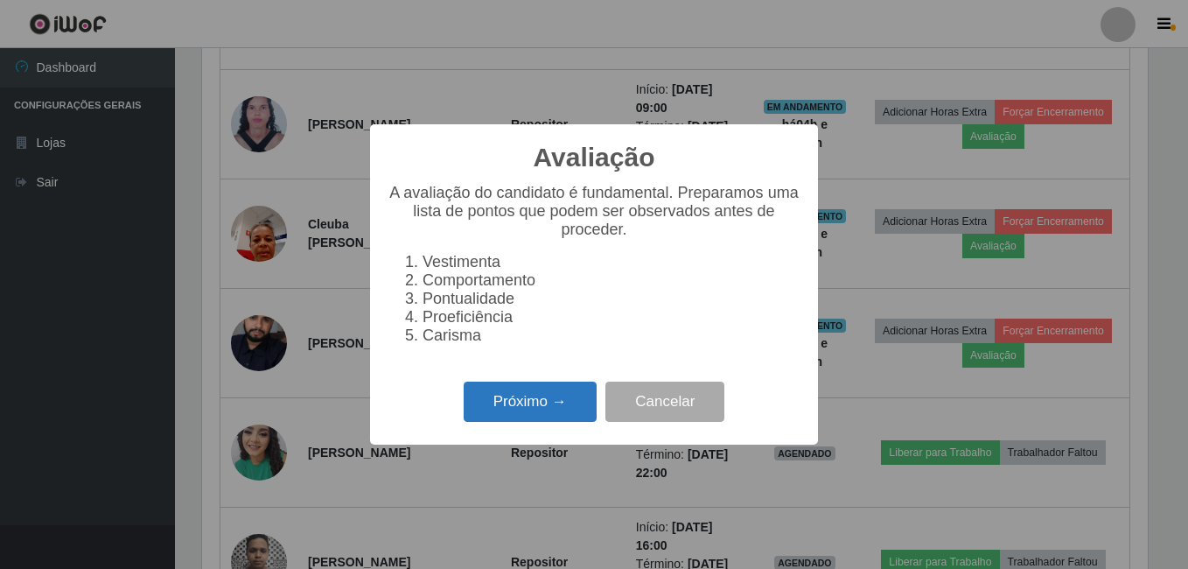
click at [577, 411] on button "Próximo →" at bounding box center [530, 401] width 133 height 41
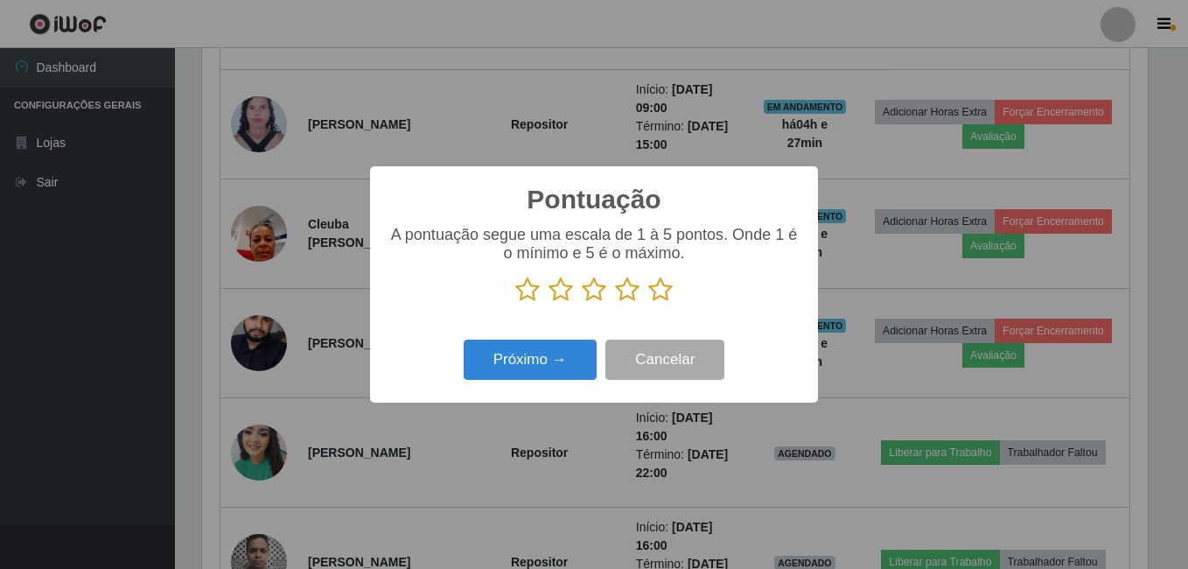
click at [646, 292] on p at bounding box center [593, 289] width 413 height 26
click at [661, 295] on icon at bounding box center [660, 289] width 24 height 26
click at [648, 303] on input "radio" at bounding box center [648, 303] width 0 height 0
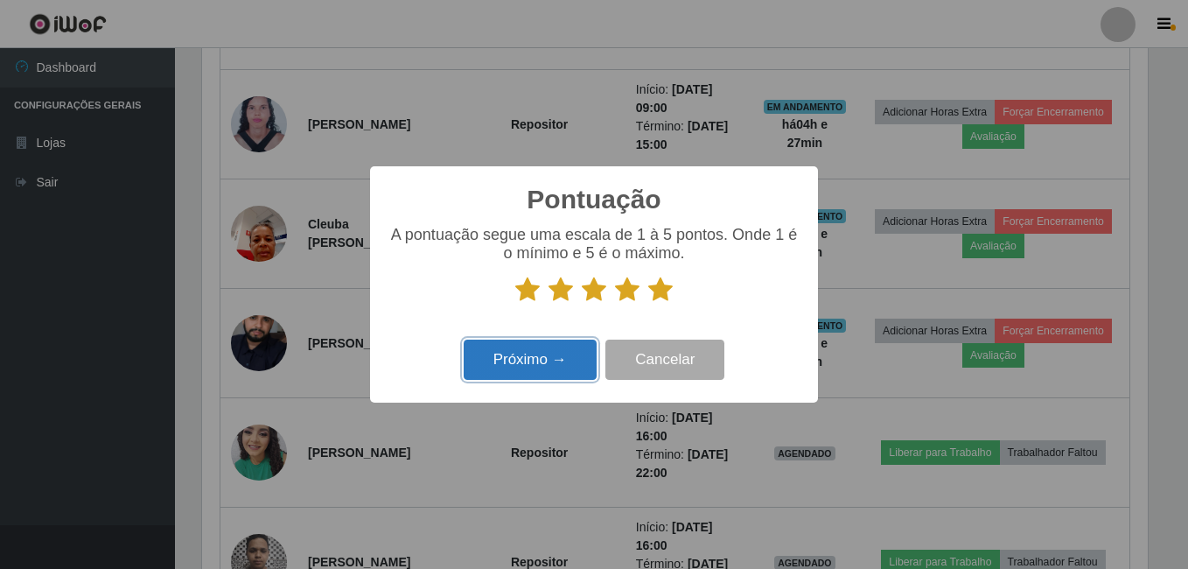
click at [566, 342] on button "Próximo →" at bounding box center [530, 359] width 133 height 41
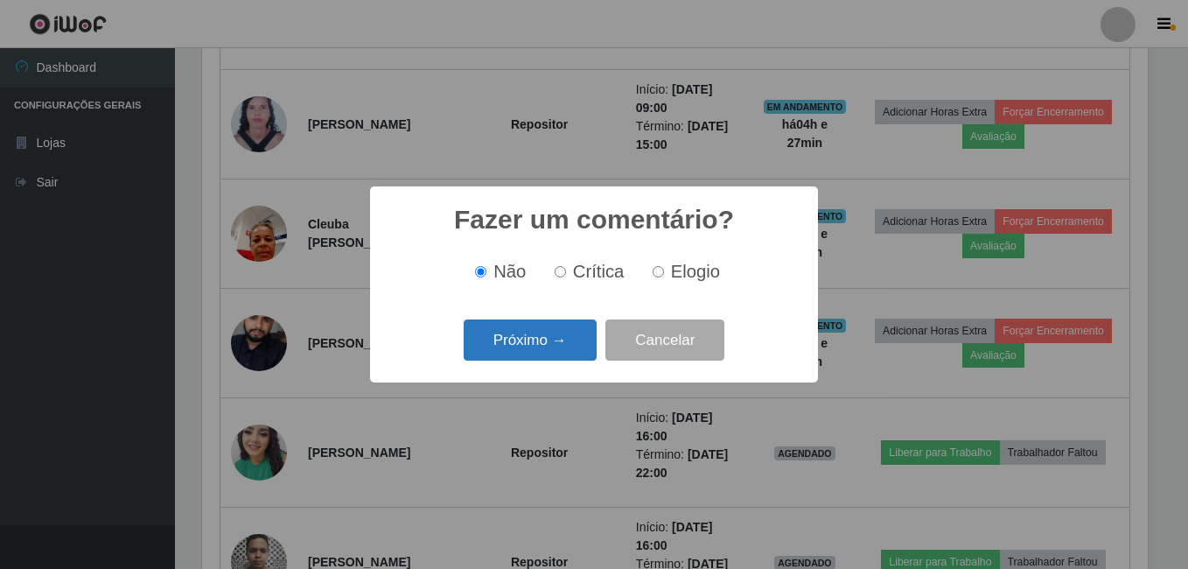
click at [560, 345] on button "Próximo →" at bounding box center [530, 339] width 133 height 41
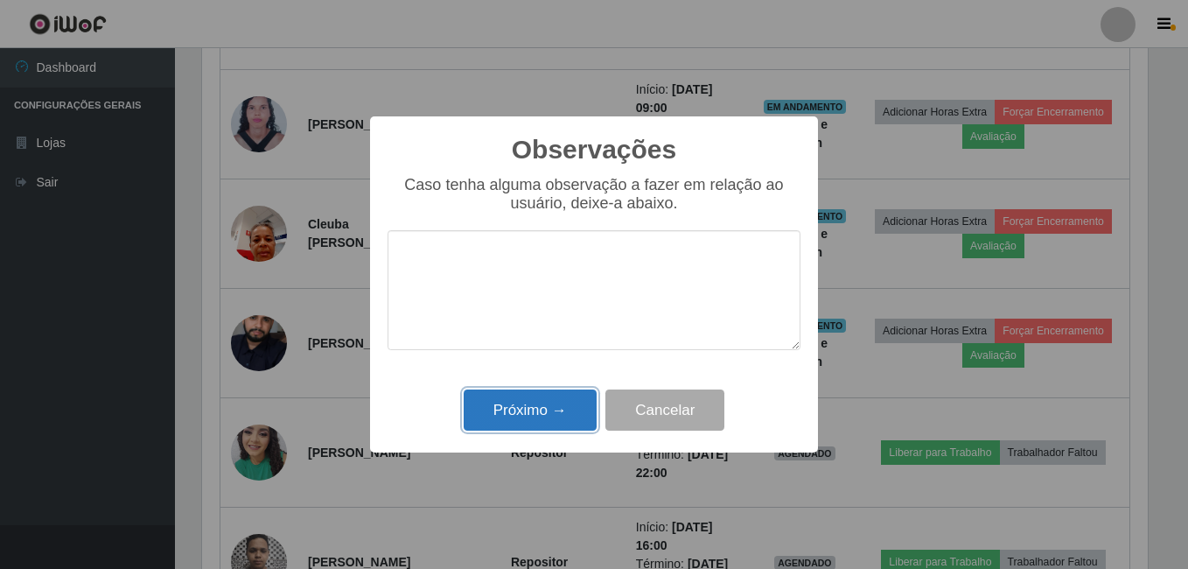
click at [537, 411] on button "Próximo →" at bounding box center [530, 409] width 133 height 41
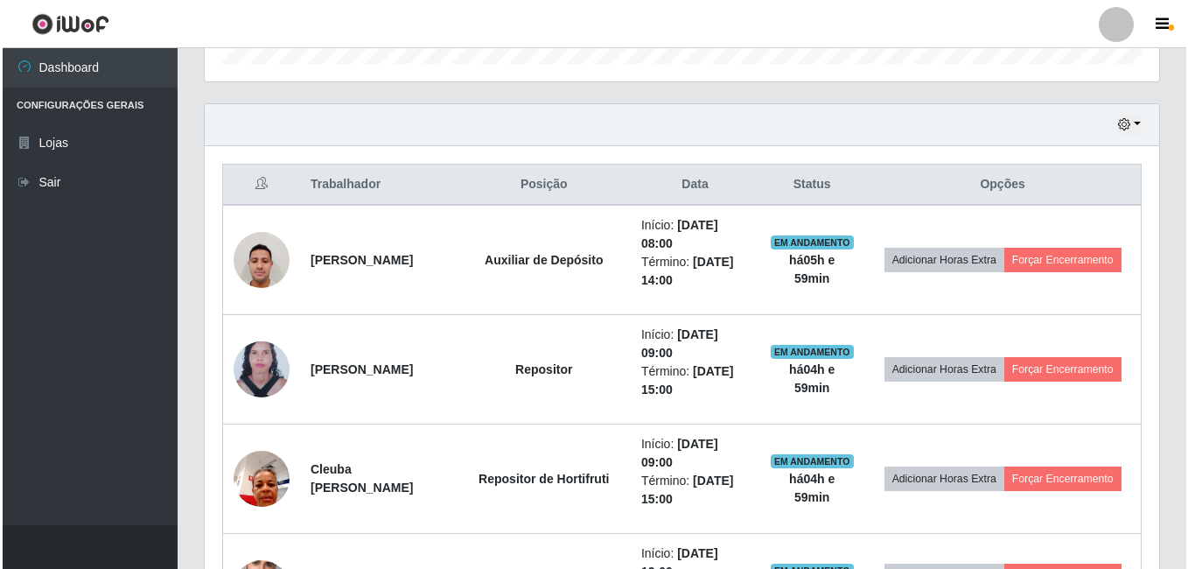
scroll to position [544, 0]
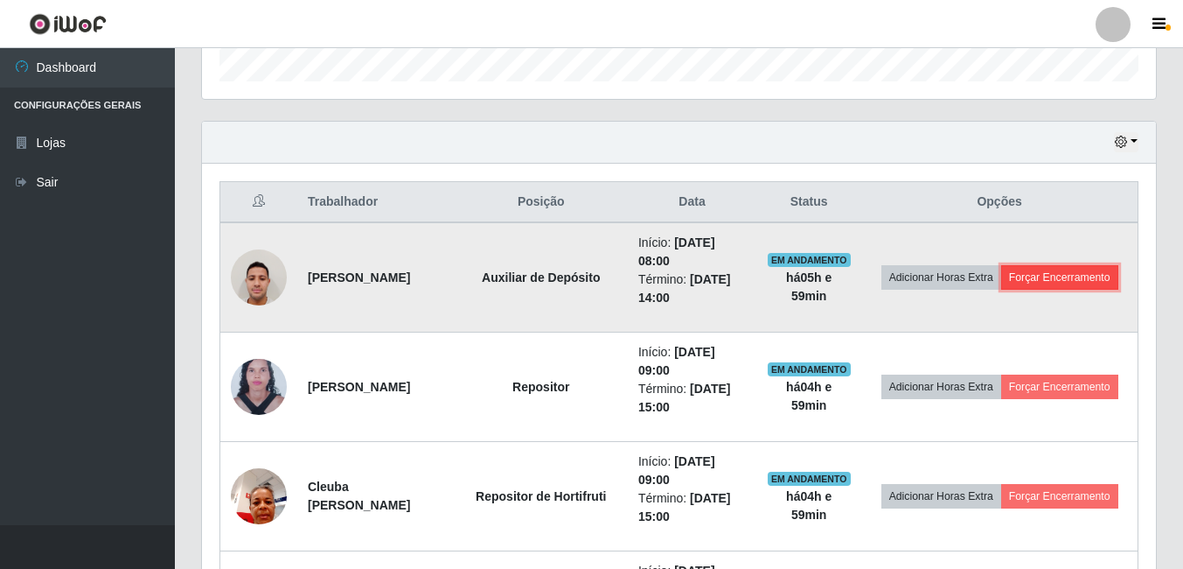
click at [1037, 290] on button "Forçar Encerramento" at bounding box center [1060, 277] width 117 height 24
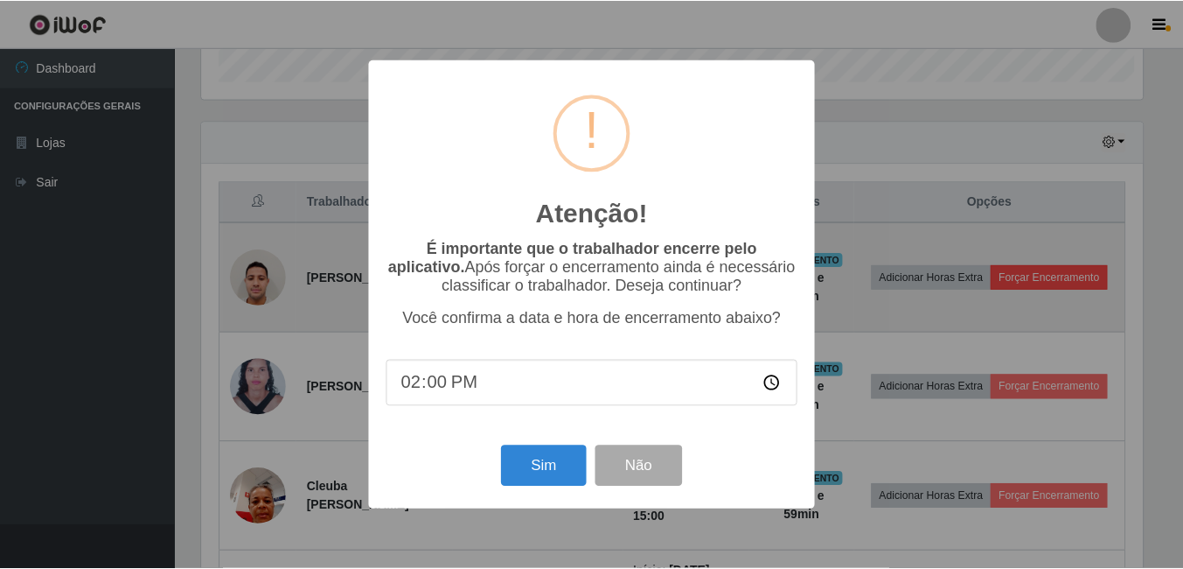
scroll to position [363, 946]
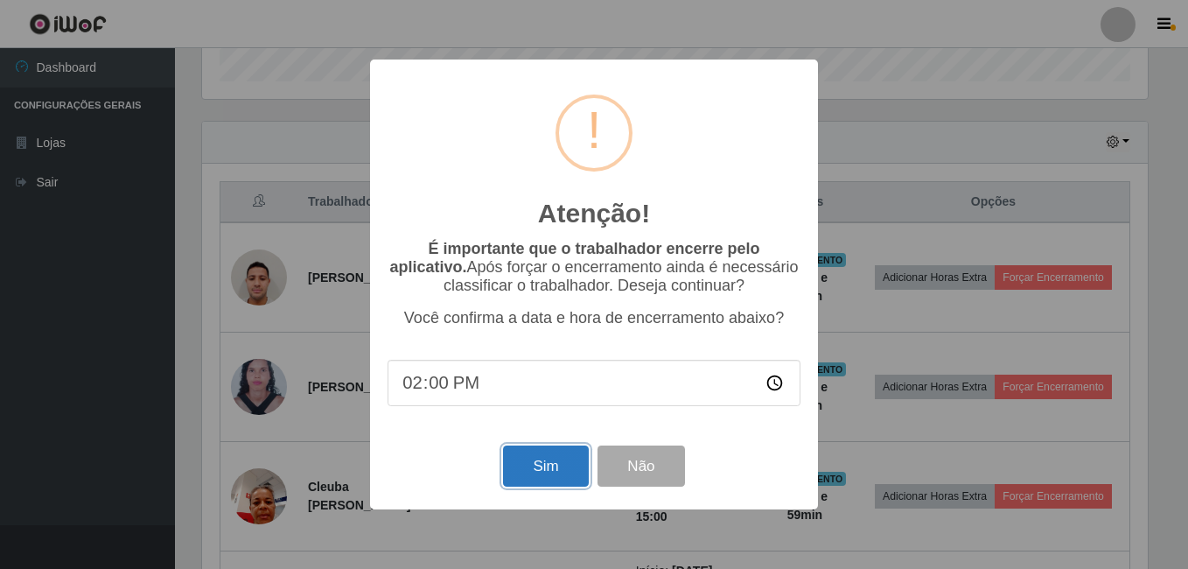
click at [580, 476] on button "Sim" at bounding box center [545, 465] width 85 height 41
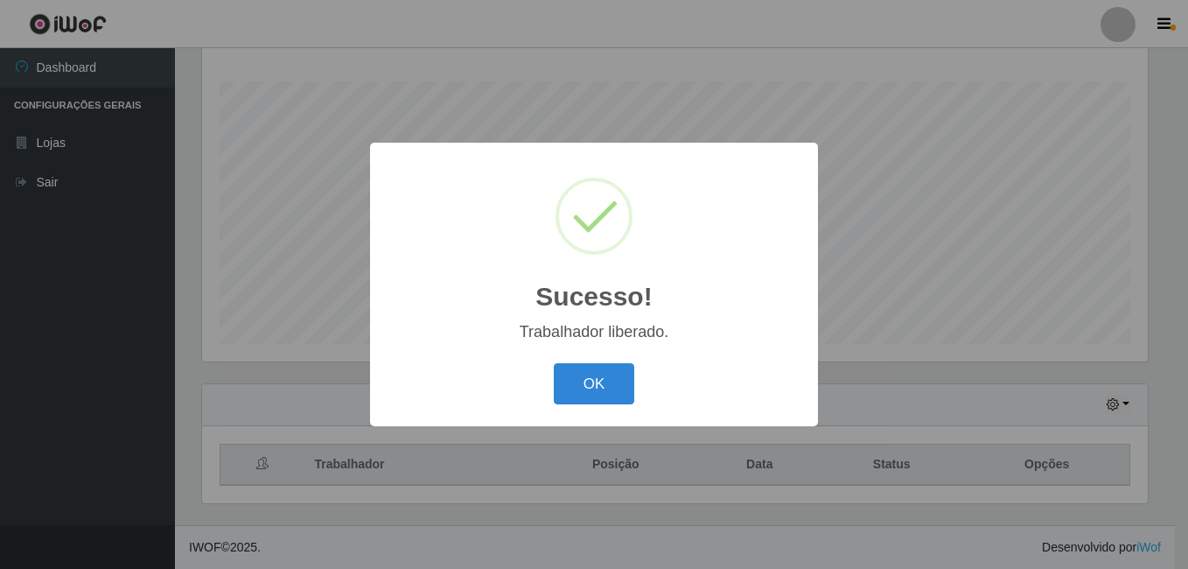
click at [554, 363] on button "OK" at bounding box center [594, 383] width 81 height 41
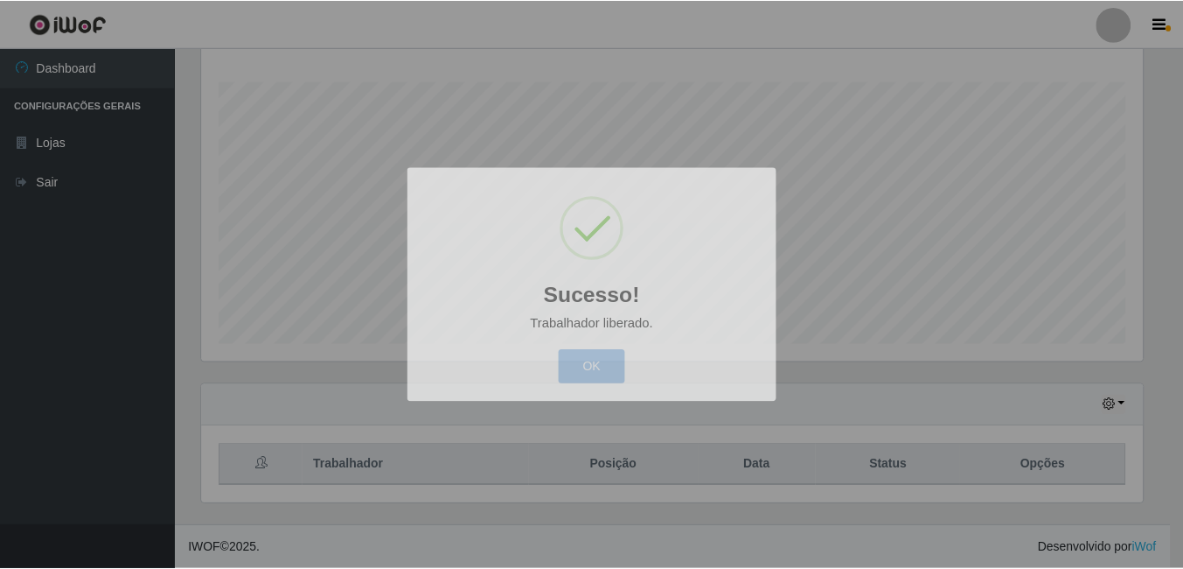
scroll to position [363, 954]
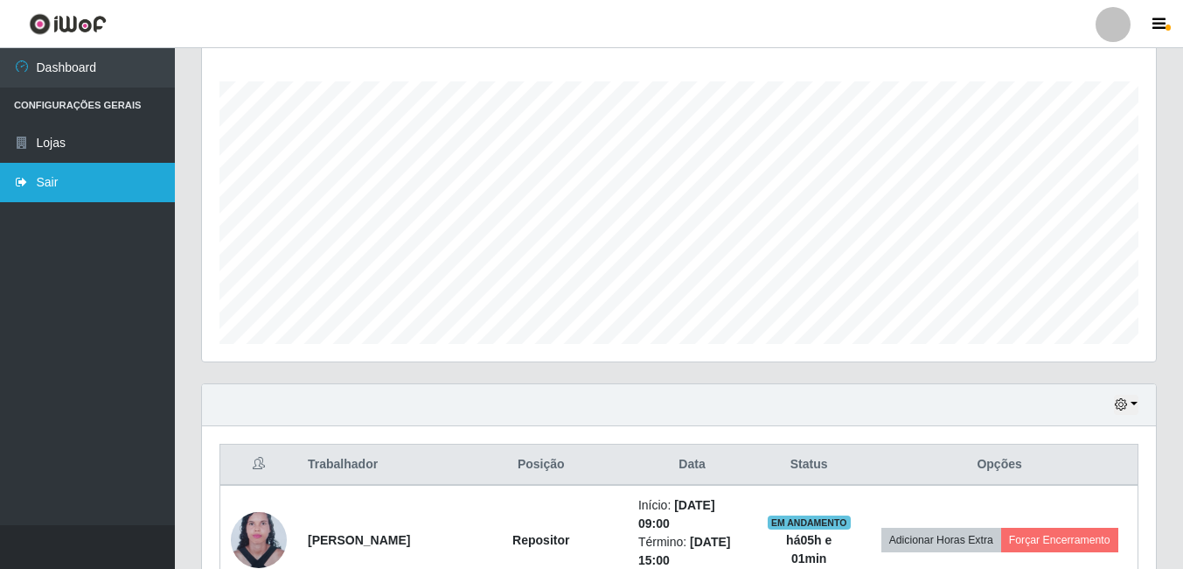
click at [74, 190] on link "Sair" at bounding box center [87, 182] width 175 height 39
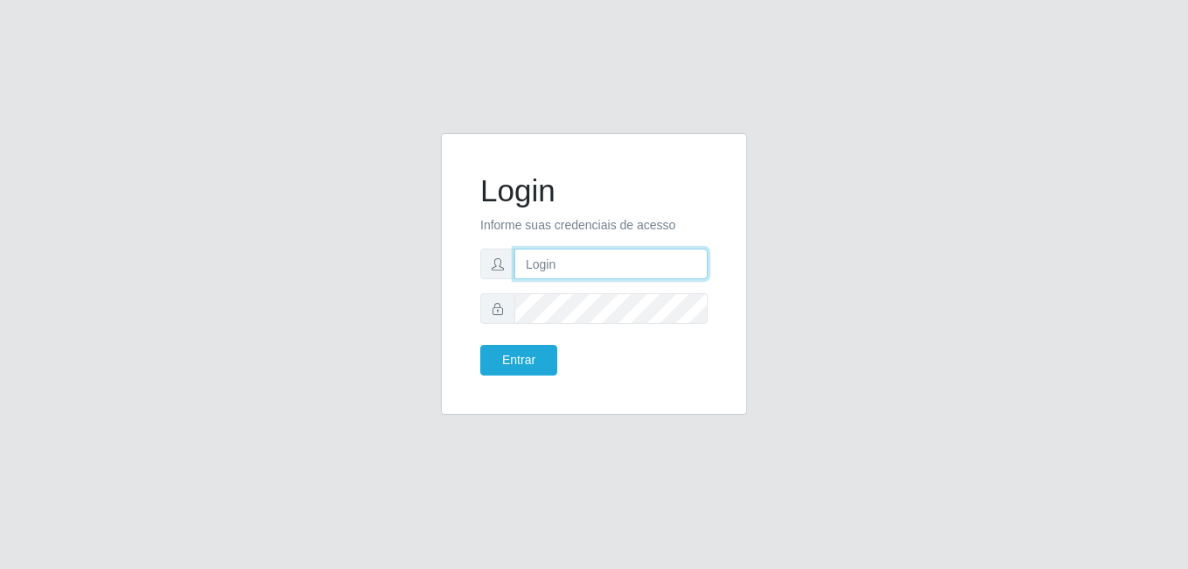
type input "bianor@bemais"
click at [1063, 78] on div "Login Informe suas credenciais de acesso bianor@bemais Entrar" at bounding box center [594, 284] width 1188 height 569
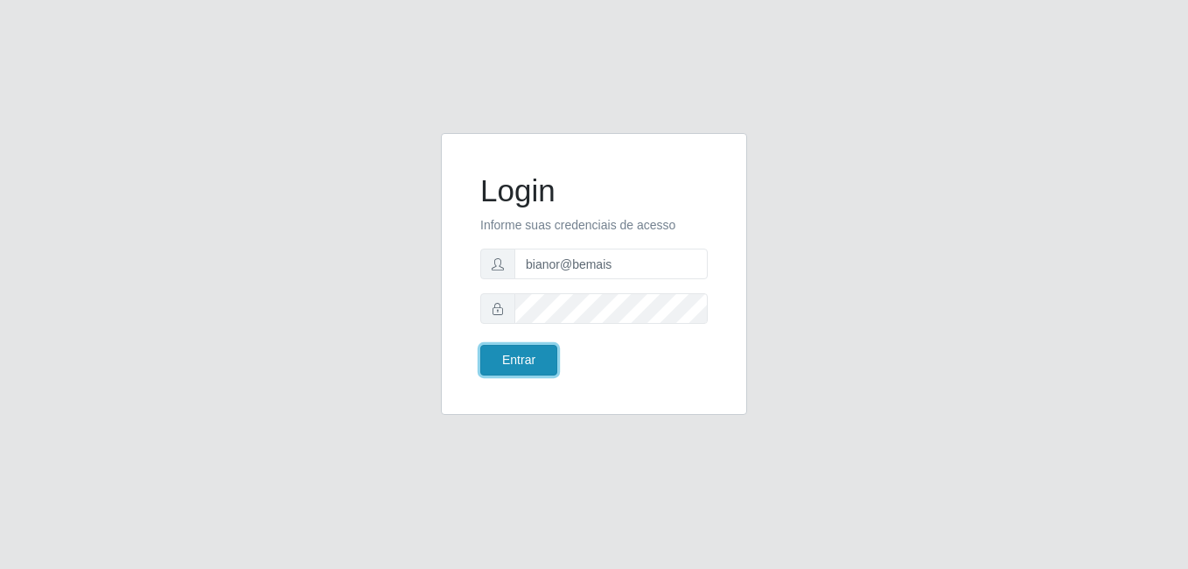
click at [541, 363] on button "Entrar" at bounding box center [518, 360] width 77 height 31
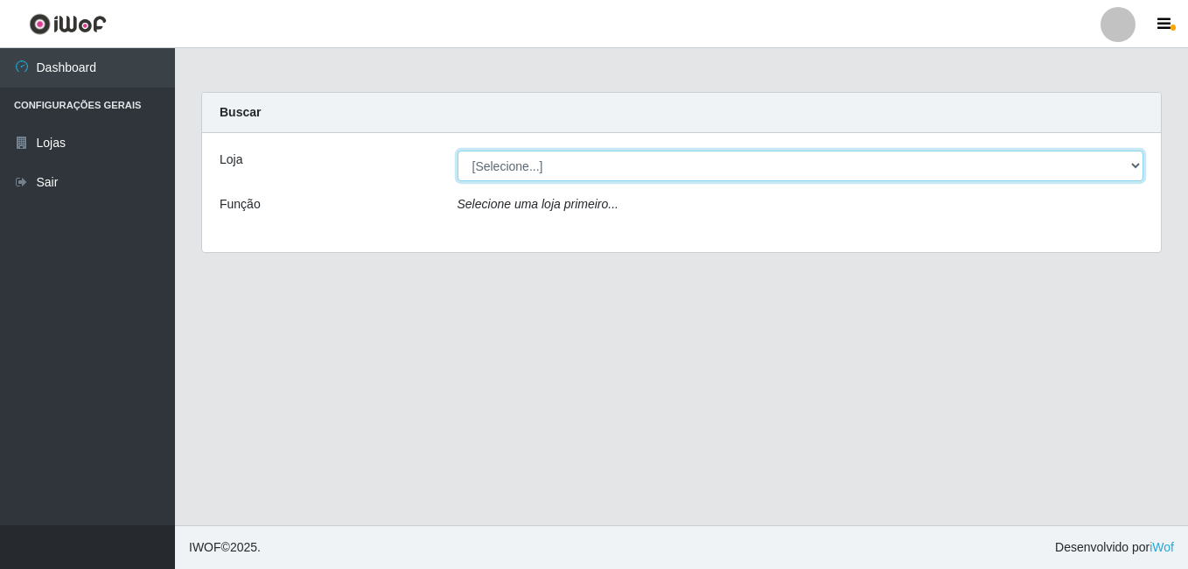
click at [489, 164] on select "[Selecione...] [PERSON_NAME]" at bounding box center [800, 165] width 687 height 31
select select "230"
click at [457, 150] on select "[Selecione...] [PERSON_NAME]" at bounding box center [800, 165] width 687 height 31
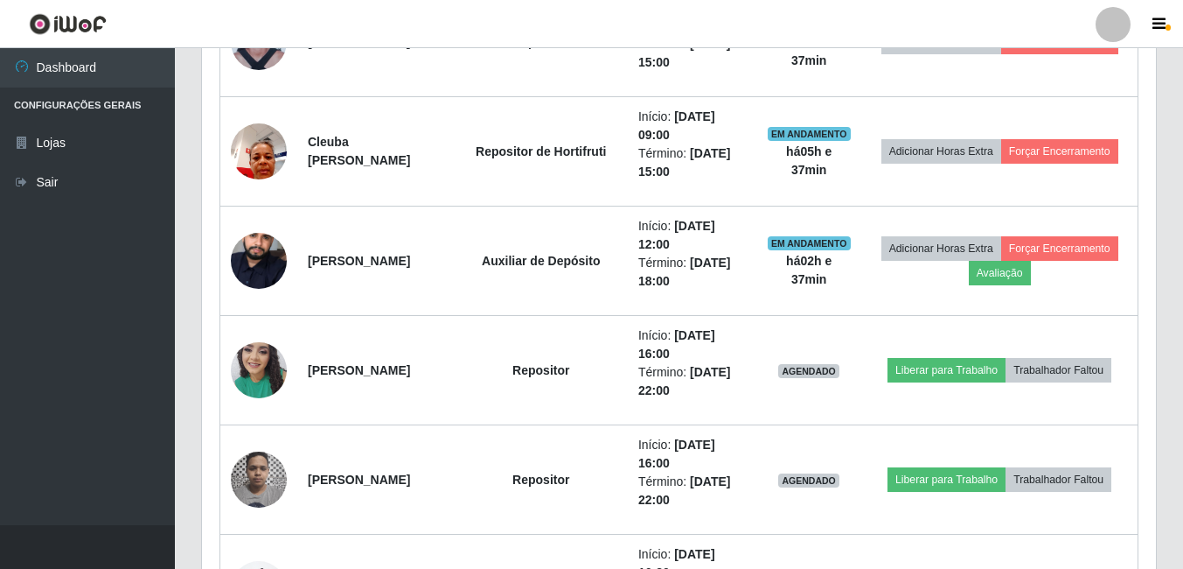
scroll to position [787, 0]
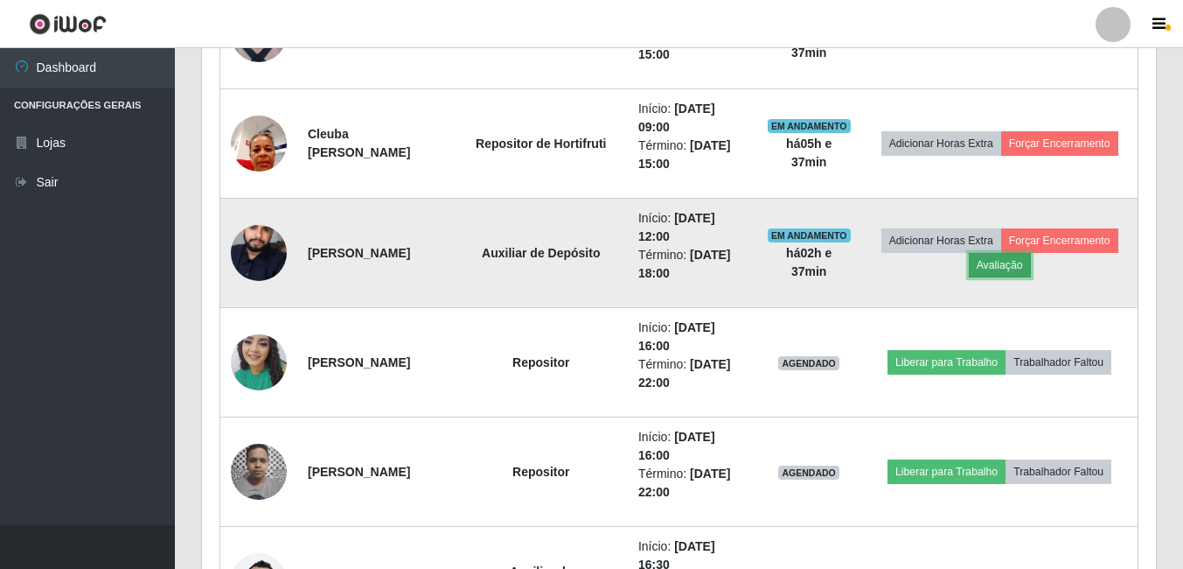
click at [1031, 271] on button "Avaliação" at bounding box center [1000, 265] width 62 height 24
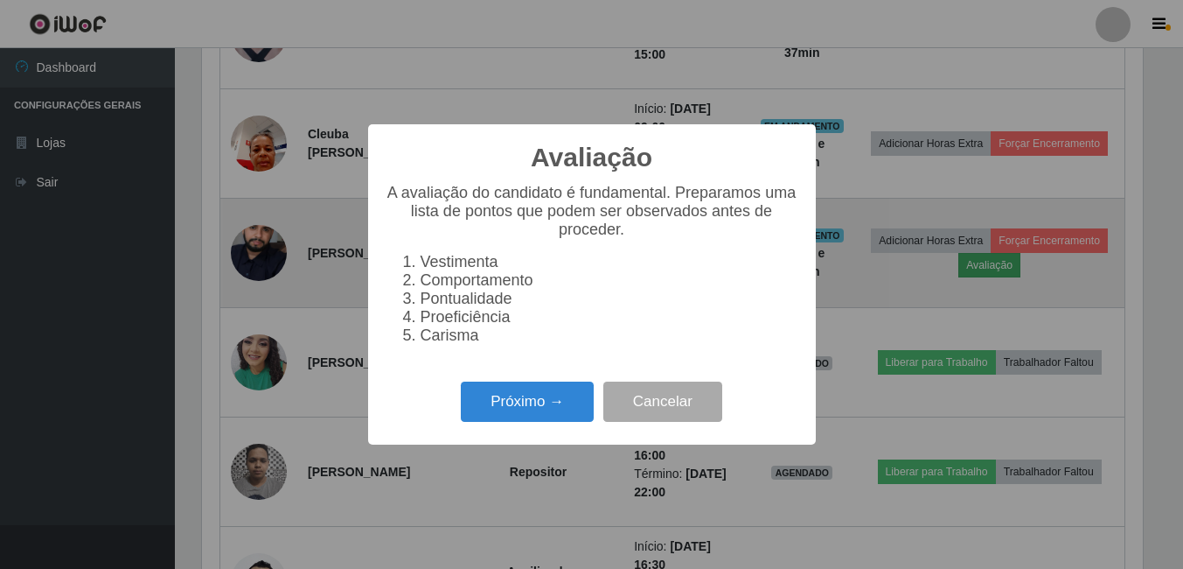
scroll to position [363, 946]
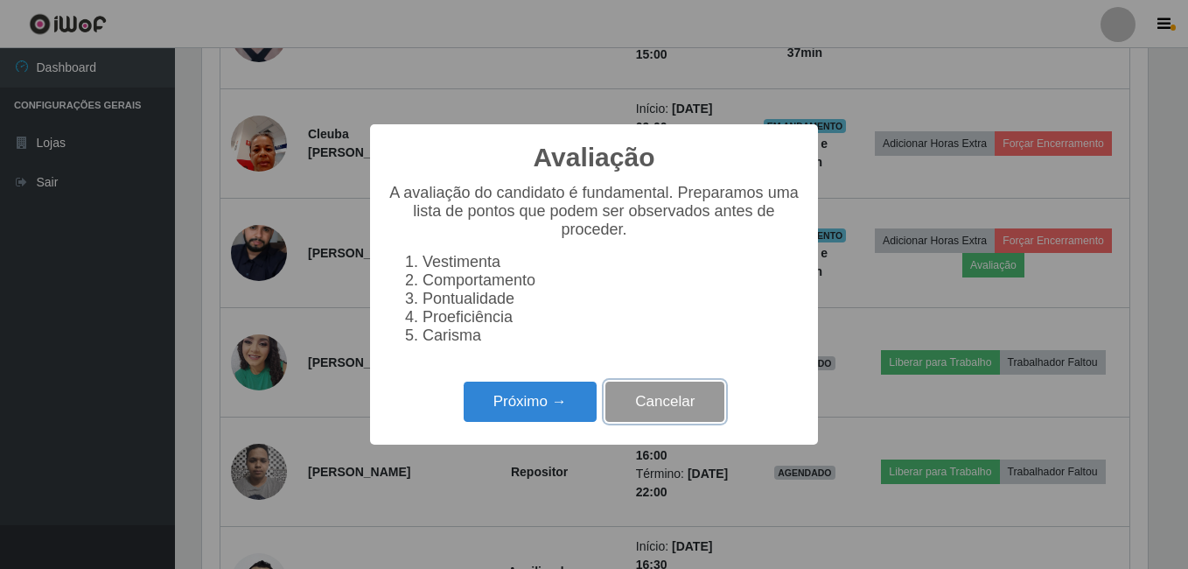
click at [702, 414] on button "Cancelar" at bounding box center [664, 401] width 119 height 41
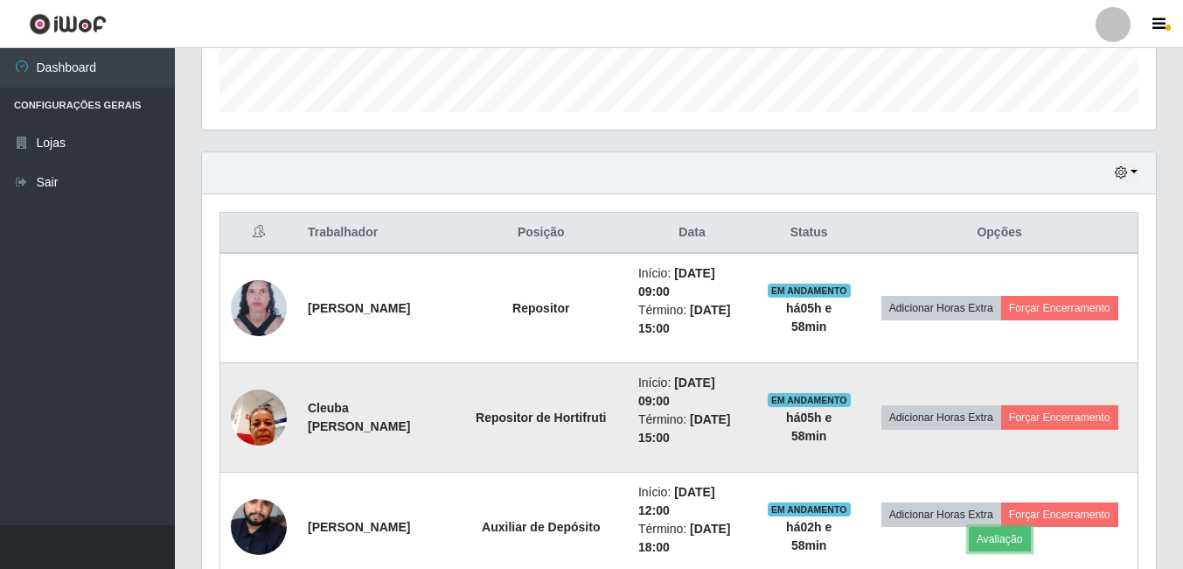
scroll to position [612, 0]
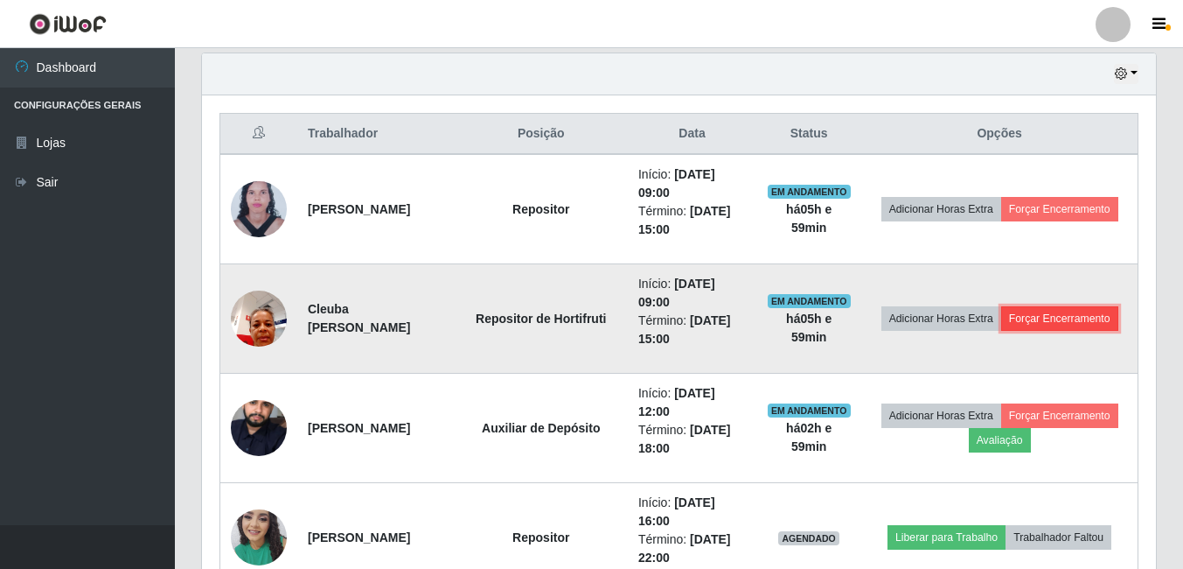
click at [1002, 331] on button "Forçar Encerramento" at bounding box center [1060, 318] width 117 height 24
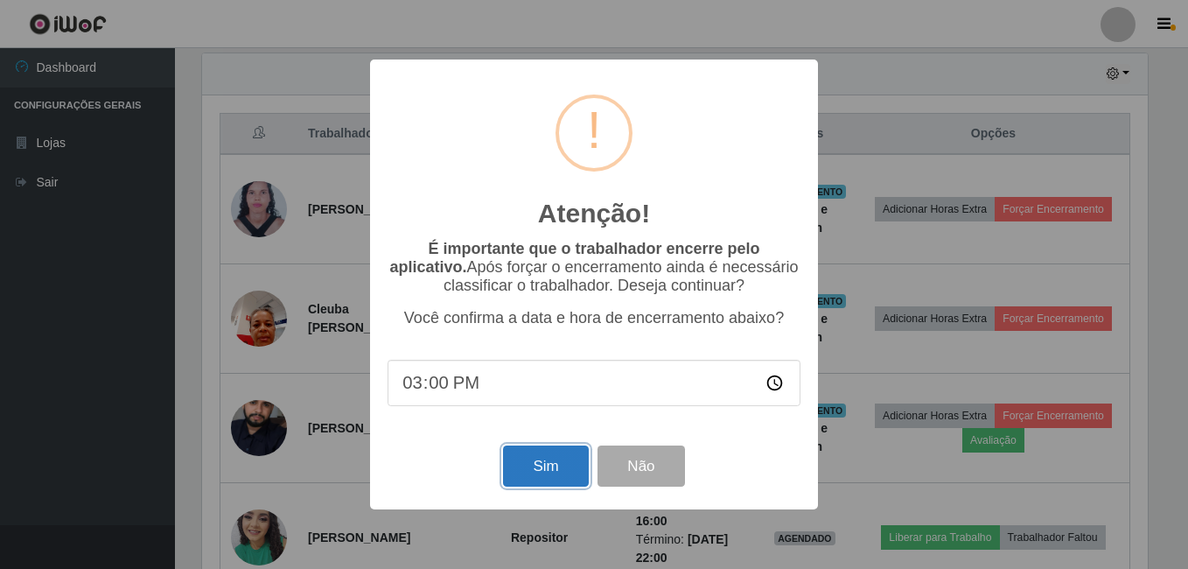
click at [535, 472] on button "Sim" at bounding box center [545, 465] width 85 height 41
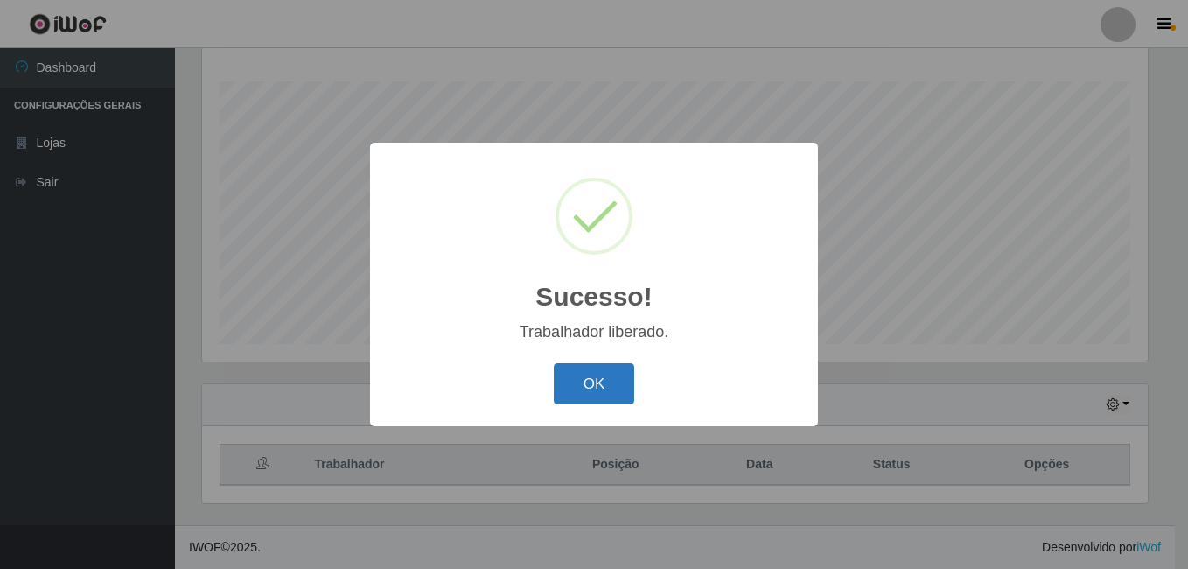
click at [569, 394] on button "OK" at bounding box center [594, 383] width 81 height 41
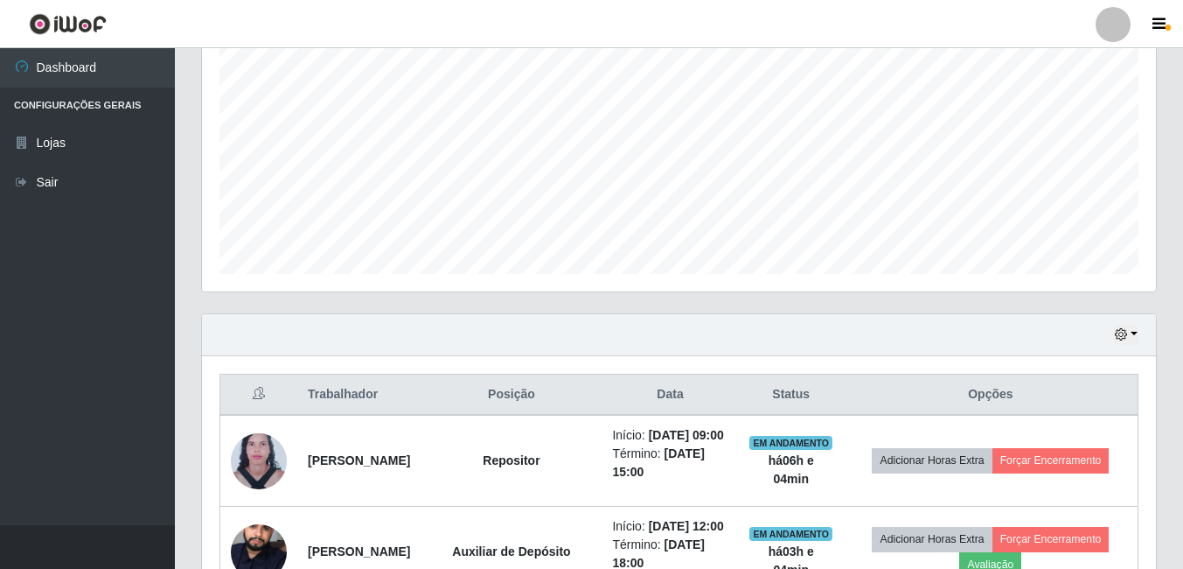
scroll to position [457, 0]
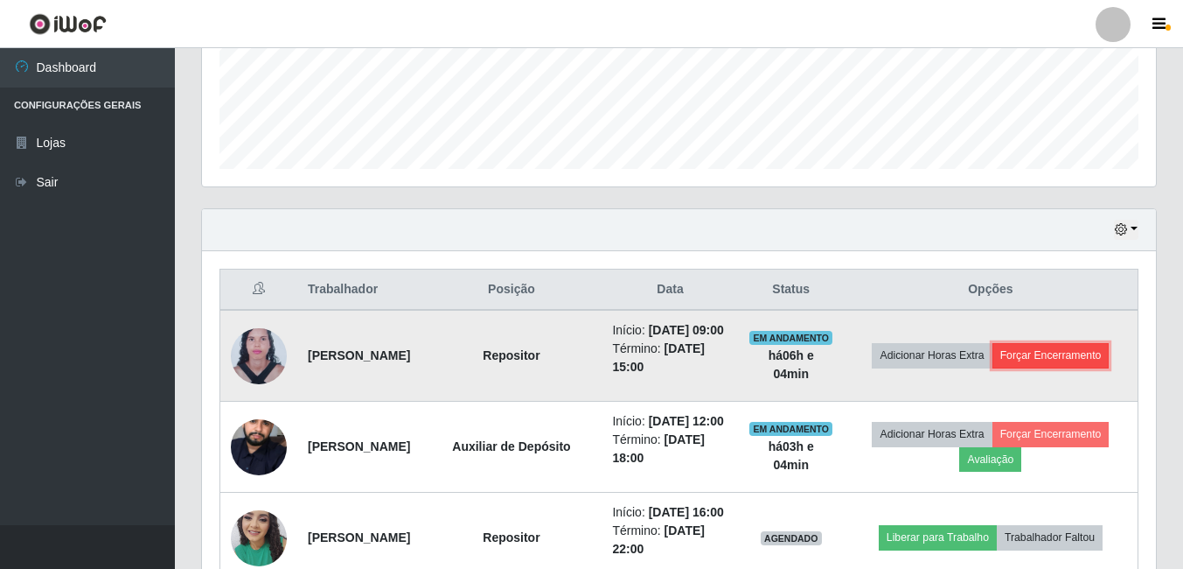
click at [993, 367] on button "Forçar Encerramento" at bounding box center [1051, 355] width 117 height 24
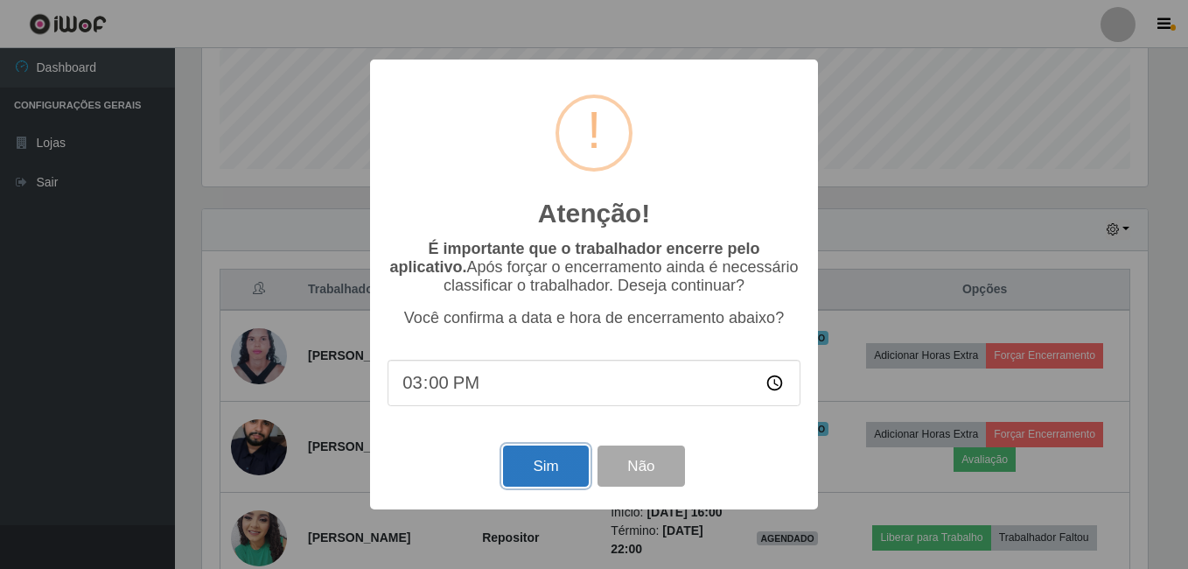
click at [531, 471] on button "Sim" at bounding box center [545, 465] width 85 height 41
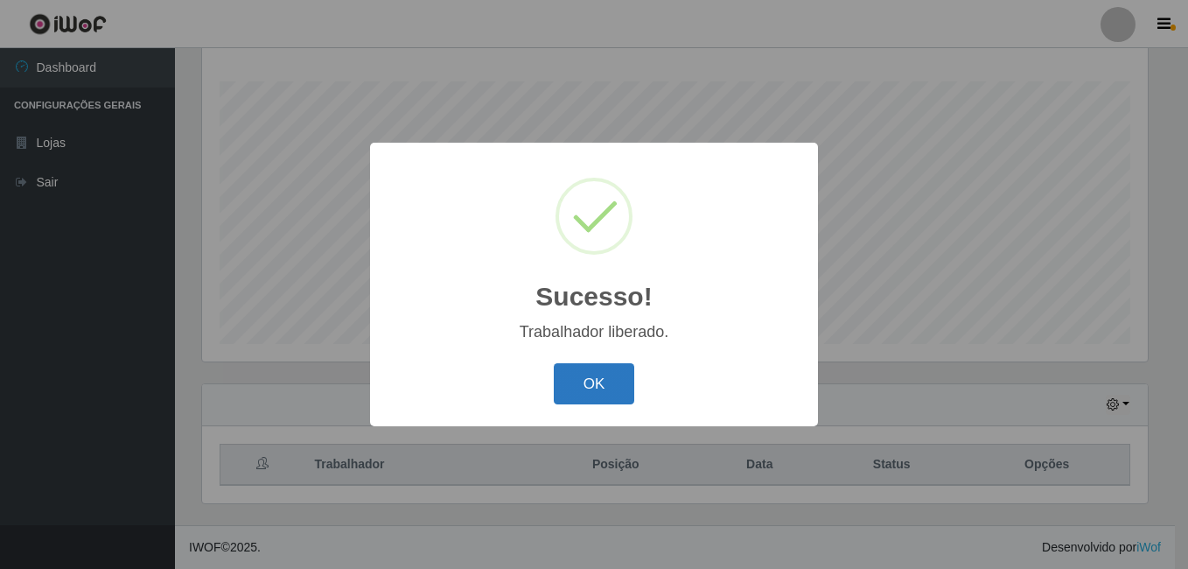
click at [590, 378] on button "OK" at bounding box center [594, 383] width 81 height 41
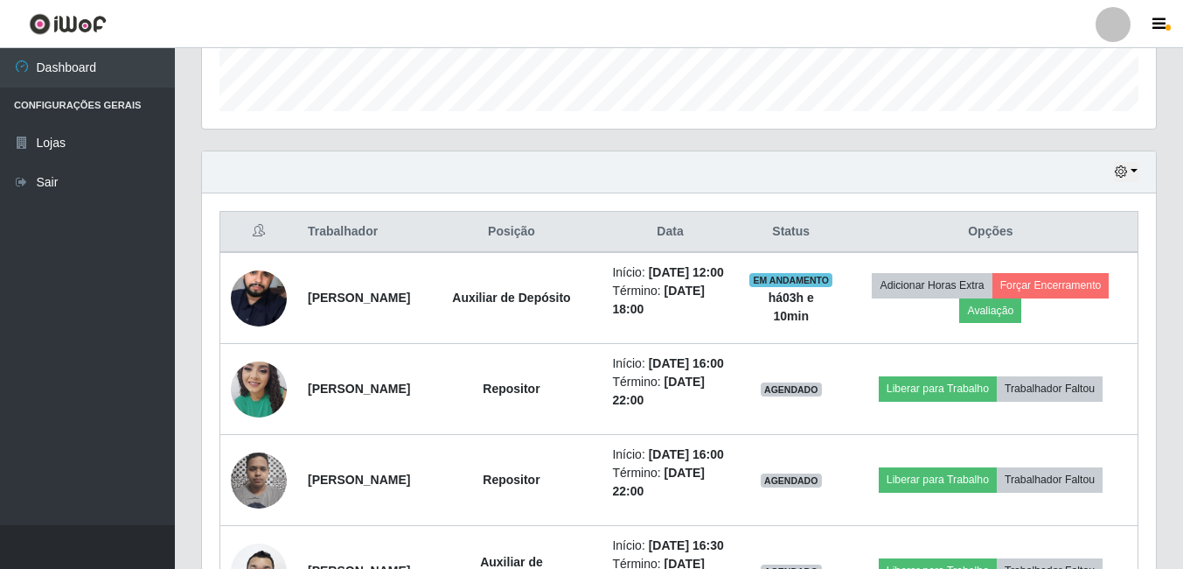
scroll to position [544, 0]
